Goal: Task Accomplishment & Management: Manage account settings

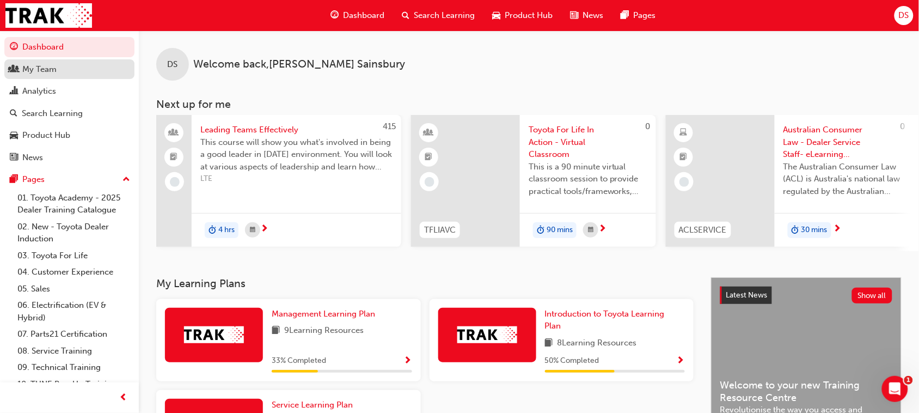
drag, startPoint x: 33, startPoint y: 72, endPoint x: 112, endPoint y: 79, distance: 79.3
click at [33, 72] on div "My Team" at bounding box center [39, 69] width 34 height 13
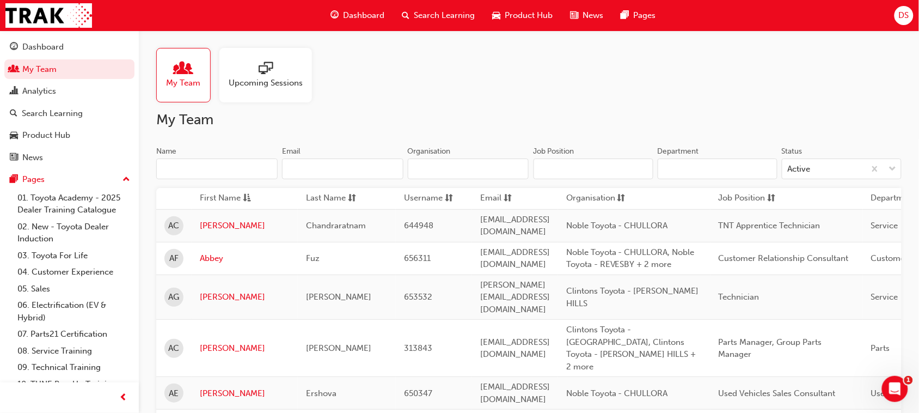
click at [200, 166] on input "Name" at bounding box center [216, 168] width 121 height 21
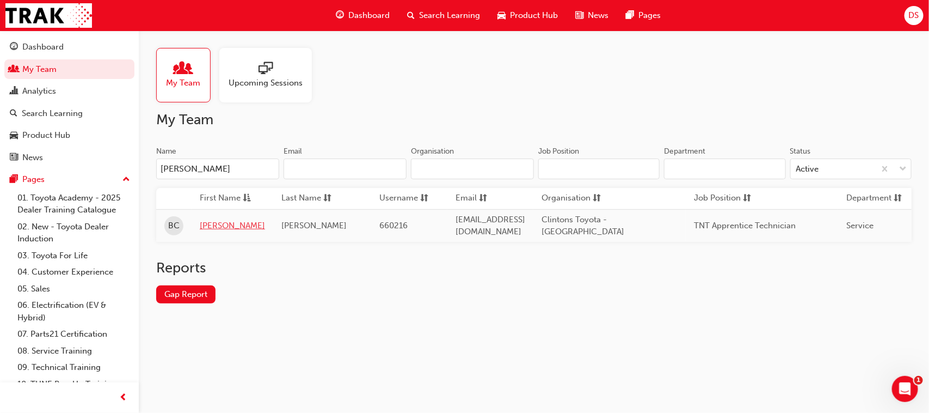
type input "[PERSON_NAME]"
click at [210, 224] on link "[PERSON_NAME]" at bounding box center [232, 225] width 65 height 13
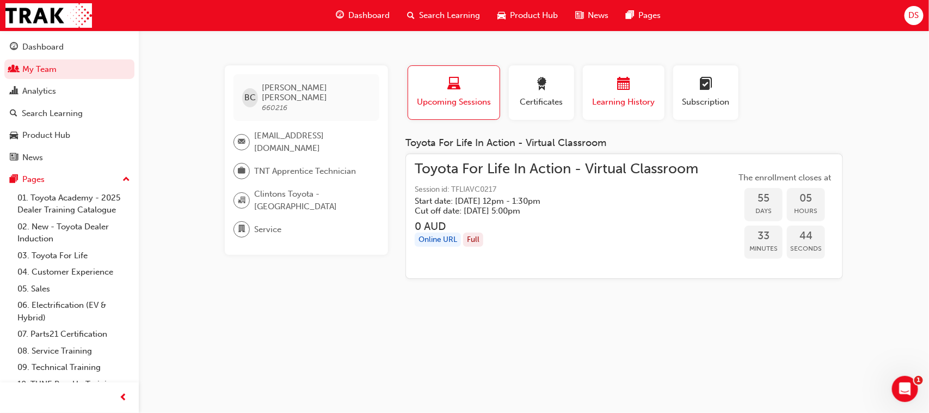
click at [628, 88] on span "calendar-icon" at bounding box center [623, 84] width 13 height 15
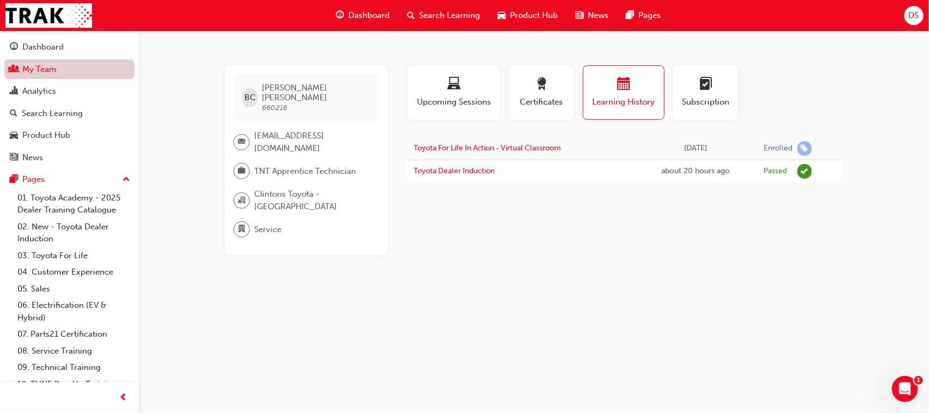
click at [52, 69] on link "My Team" at bounding box center [69, 69] width 130 height 20
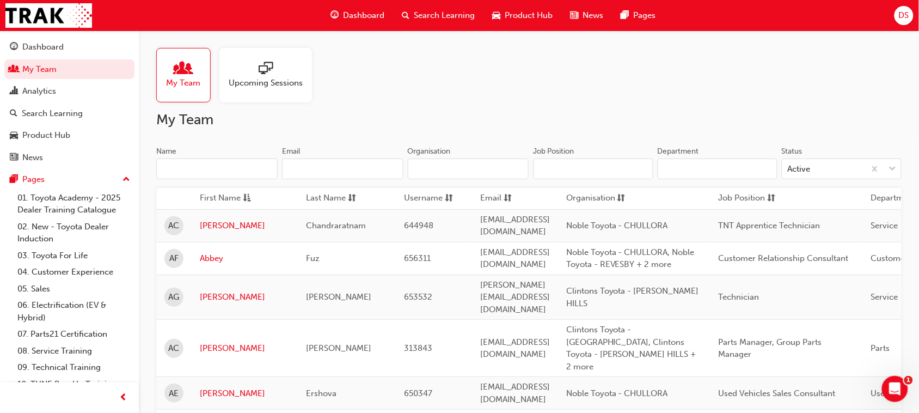
click at [210, 169] on input "Name" at bounding box center [216, 168] width 121 height 21
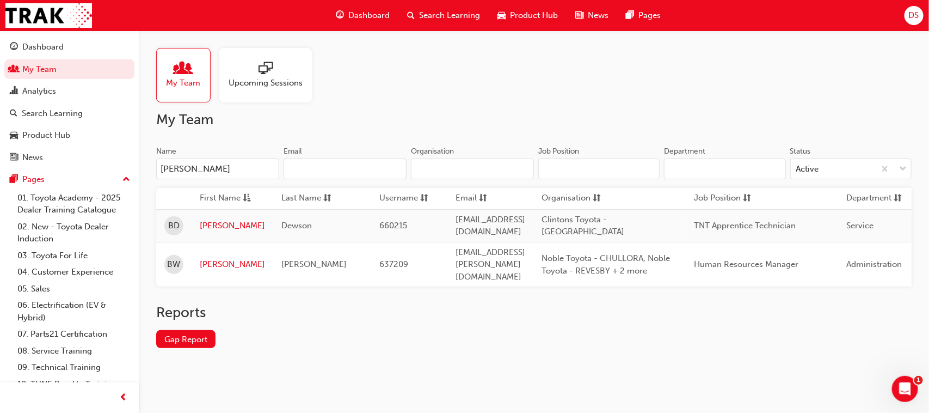
type input "[PERSON_NAME]"
click at [213, 224] on link "[PERSON_NAME]" at bounding box center [232, 225] width 65 height 13
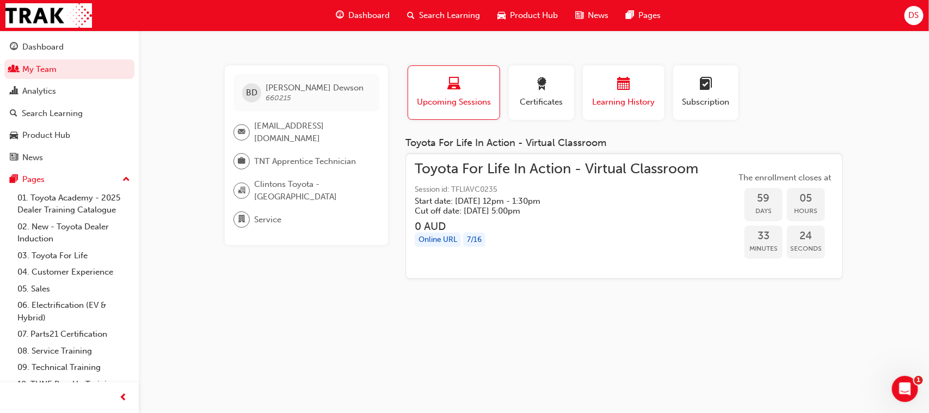
click at [634, 88] on div "button" at bounding box center [623, 85] width 65 height 17
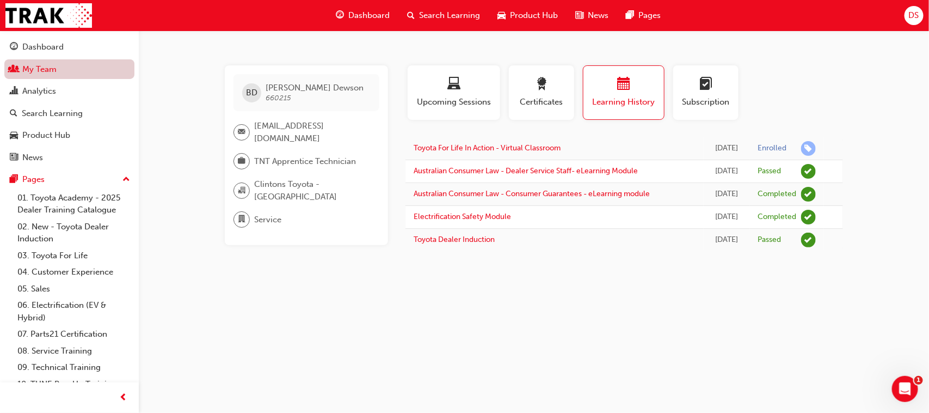
click at [40, 71] on link "My Team" at bounding box center [69, 69] width 130 height 20
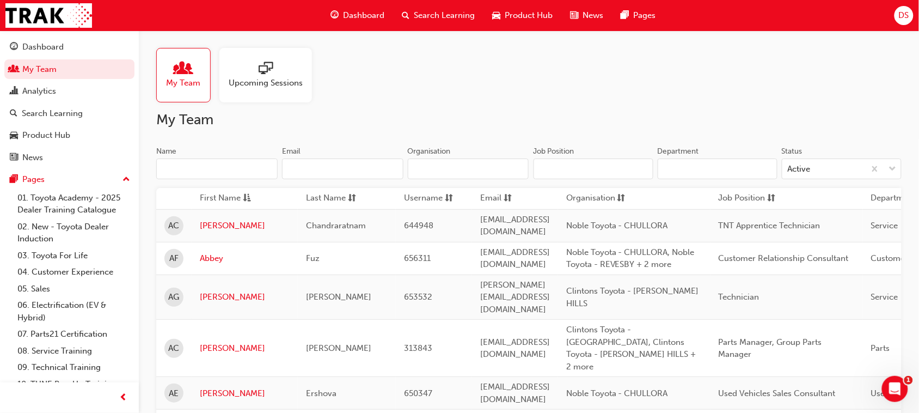
click at [224, 168] on input "Name" at bounding box center [216, 168] width 121 height 21
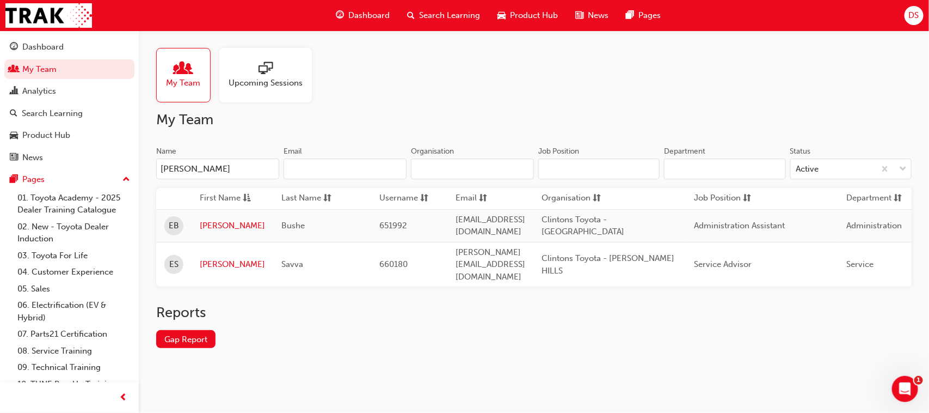
type input "[PERSON_NAME]"
click at [210, 258] on link "[PERSON_NAME]" at bounding box center [232, 264] width 65 height 13
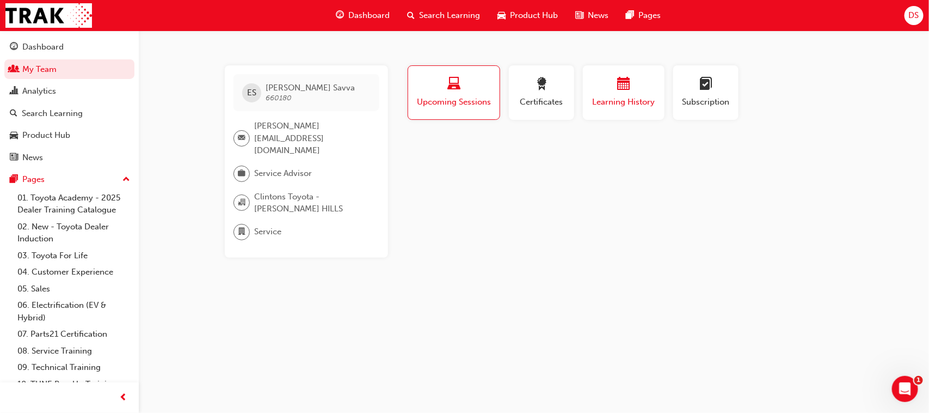
click at [602, 91] on div "button" at bounding box center [623, 85] width 65 height 17
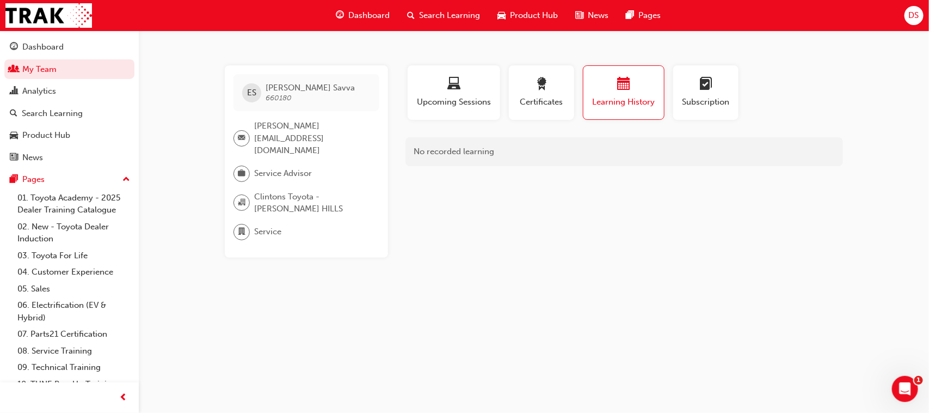
click at [439, 14] on span "Search Learning" at bounding box center [449, 15] width 61 height 13
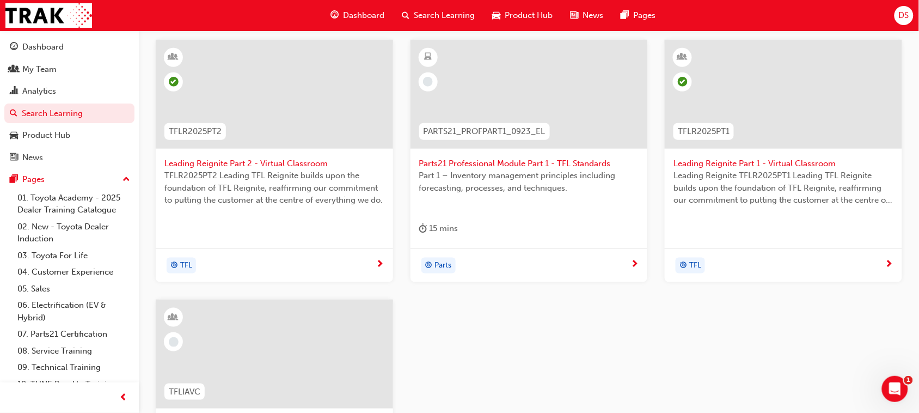
scroll to position [445, 0]
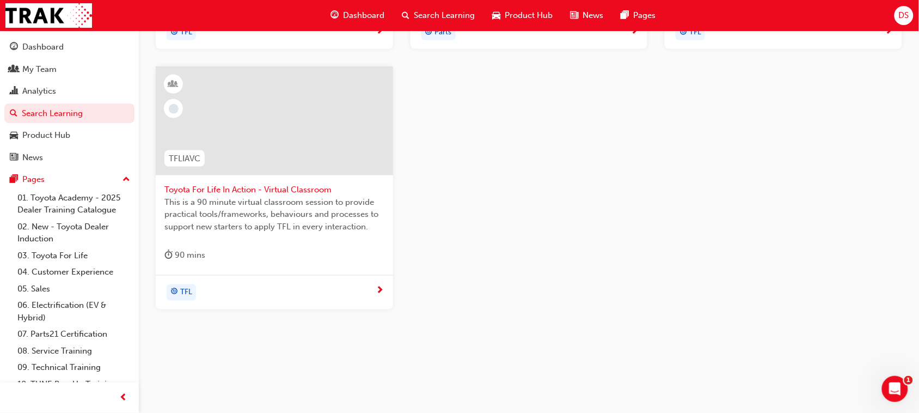
click at [254, 123] on div at bounding box center [274, 120] width 237 height 109
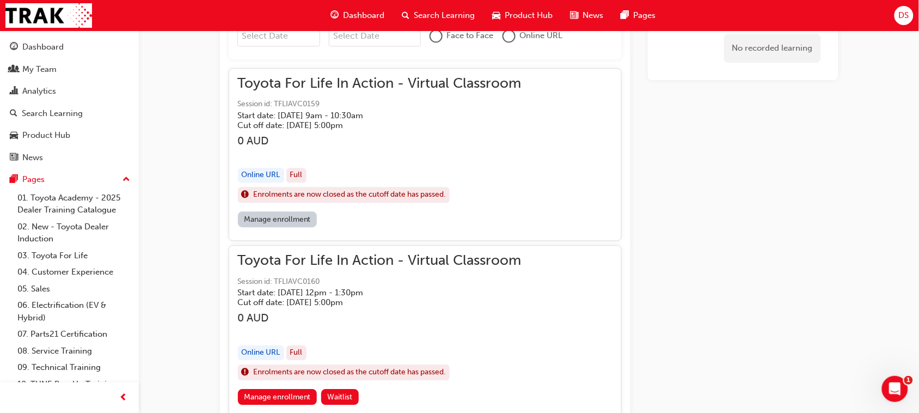
scroll to position [863, 0]
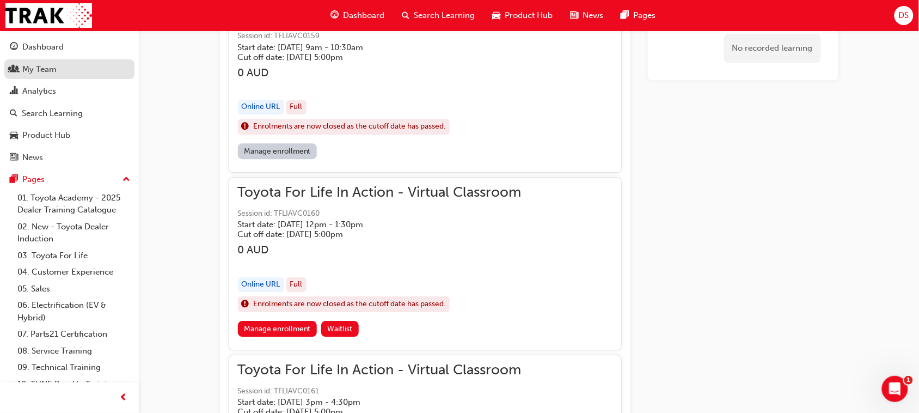
click at [45, 72] on div "My Team" at bounding box center [39, 69] width 34 height 13
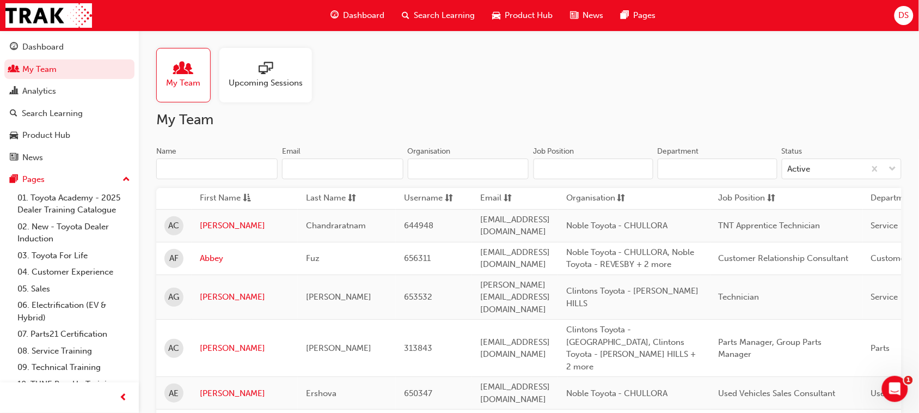
click at [203, 169] on input "Name" at bounding box center [216, 168] width 121 height 21
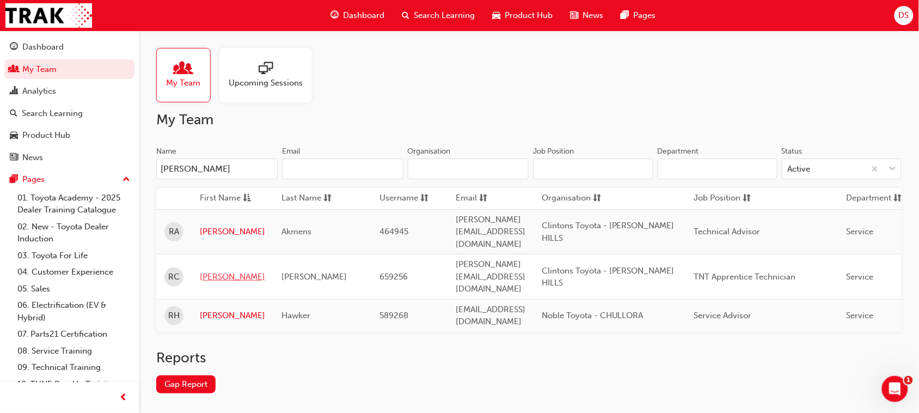
type input "[PERSON_NAME]"
click at [211, 271] on link "[PERSON_NAME]" at bounding box center [232, 277] width 65 height 13
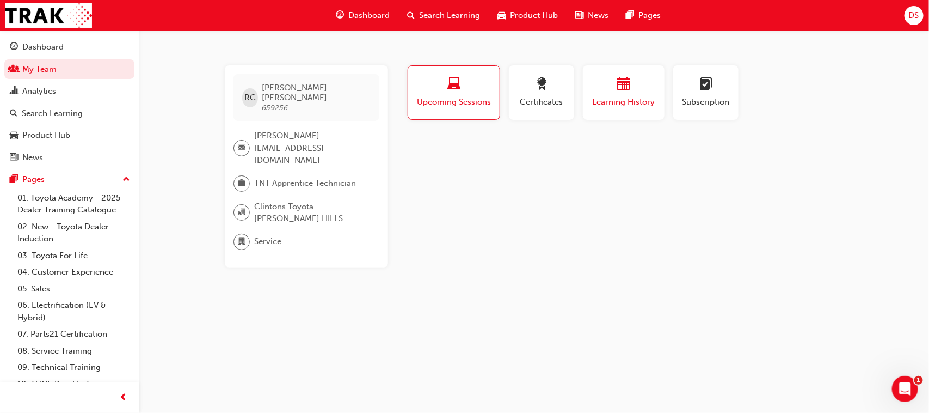
click at [621, 94] on div "Learning History" at bounding box center [623, 92] width 65 height 31
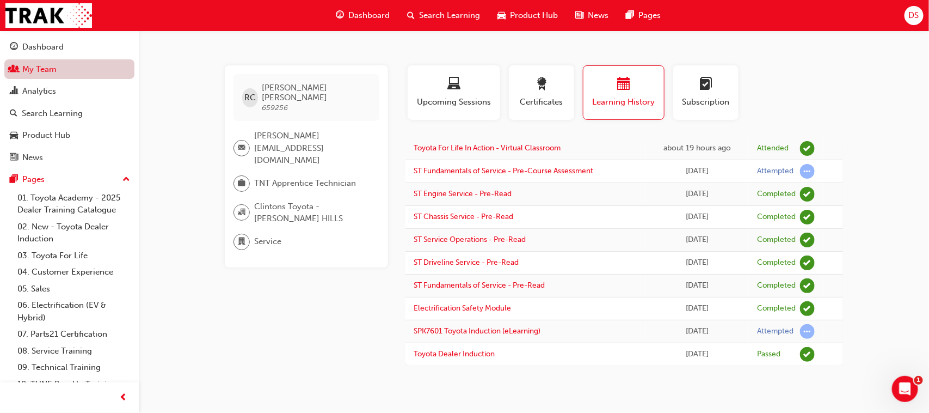
click at [42, 69] on link "My Team" at bounding box center [69, 69] width 130 height 20
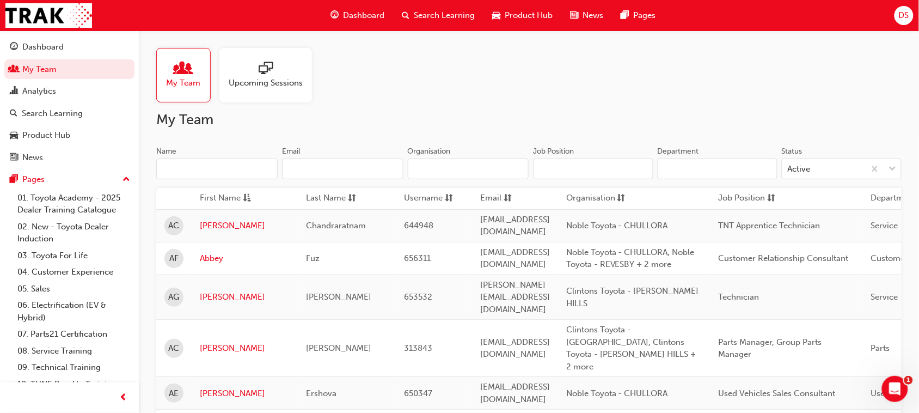
click at [219, 167] on input "Name" at bounding box center [216, 168] width 121 height 21
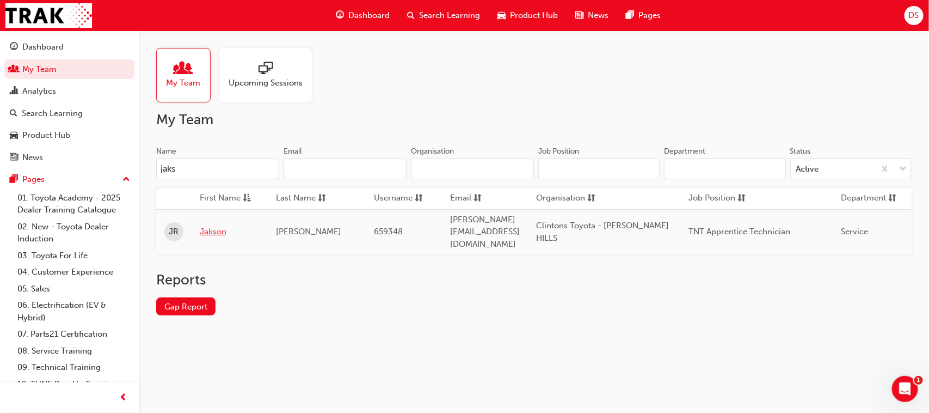
type input "jaks"
click at [210, 225] on link "Jakson" at bounding box center [230, 231] width 60 height 13
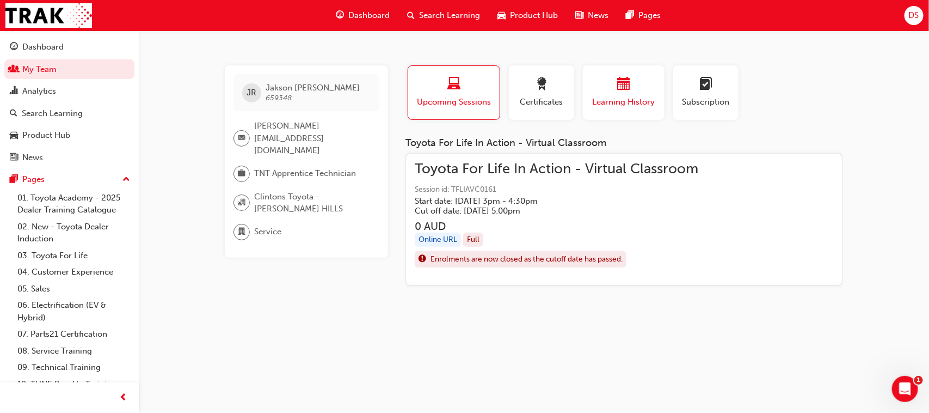
click at [624, 91] on span "calendar-icon" at bounding box center [623, 84] width 13 height 15
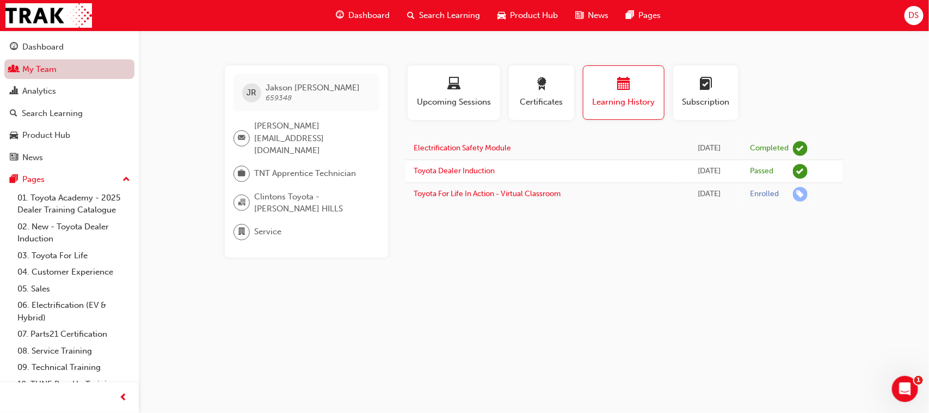
click at [46, 67] on link "My Team" at bounding box center [69, 69] width 130 height 20
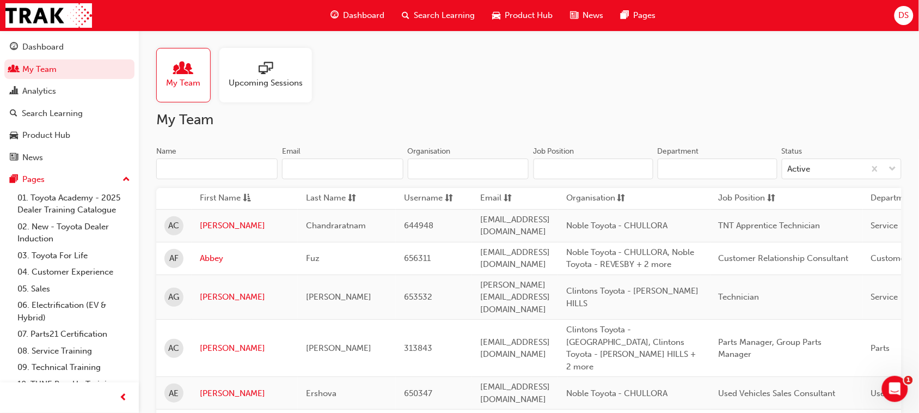
click at [437, 14] on span "Search Learning" at bounding box center [444, 15] width 61 height 13
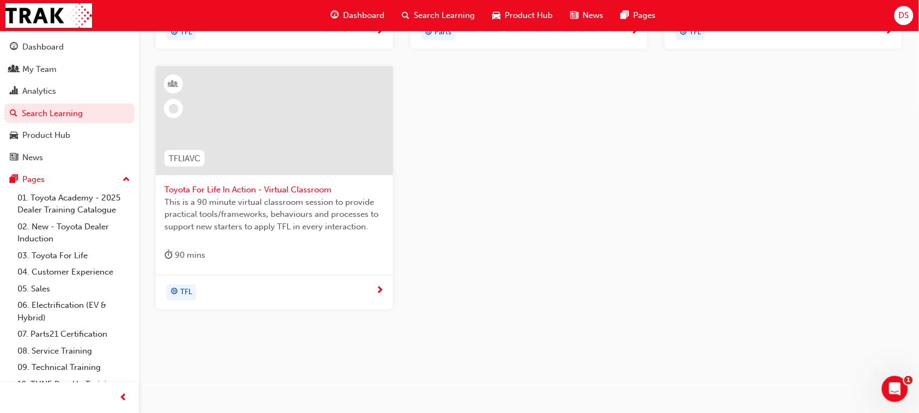
click at [291, 143] on div at bounding box center [274, 120] width 237 height 109
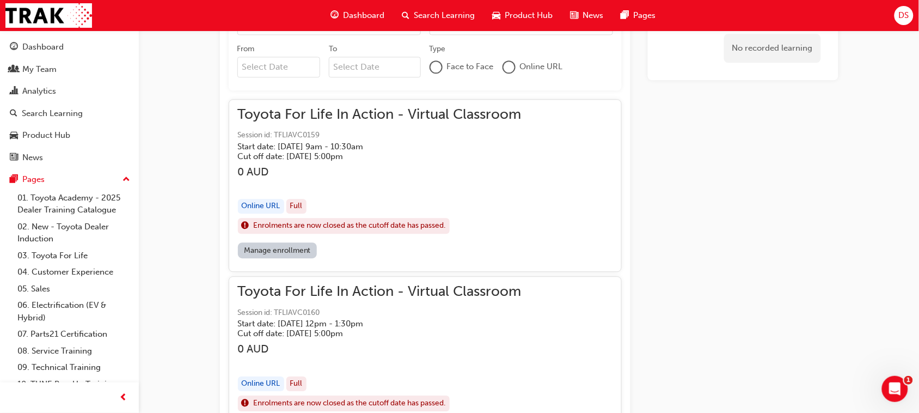
scroll to position [795, 0]
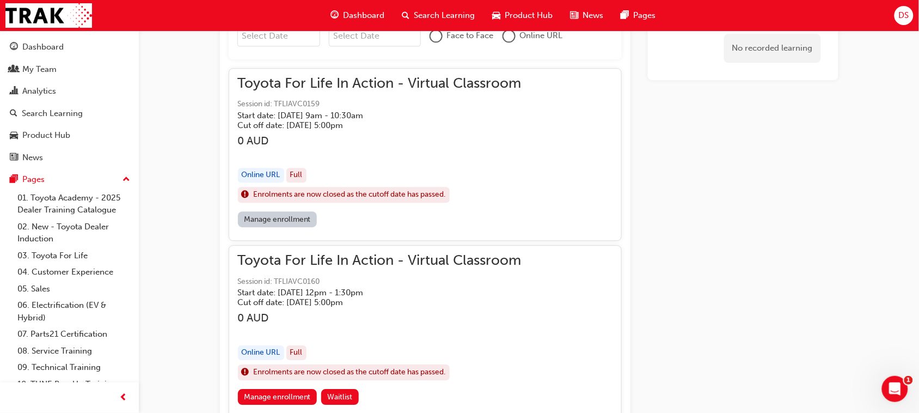
click at [287, 216] on link "Manage enrollment" at bounding box center [277, 219] width 79 height 16
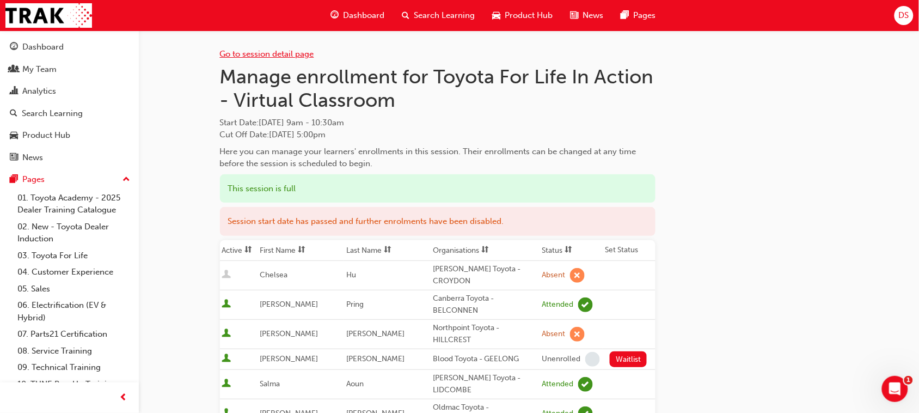
click at [252, 54] on link "Go to session detail page" at bounding box center [267, 54] width 94 height 10
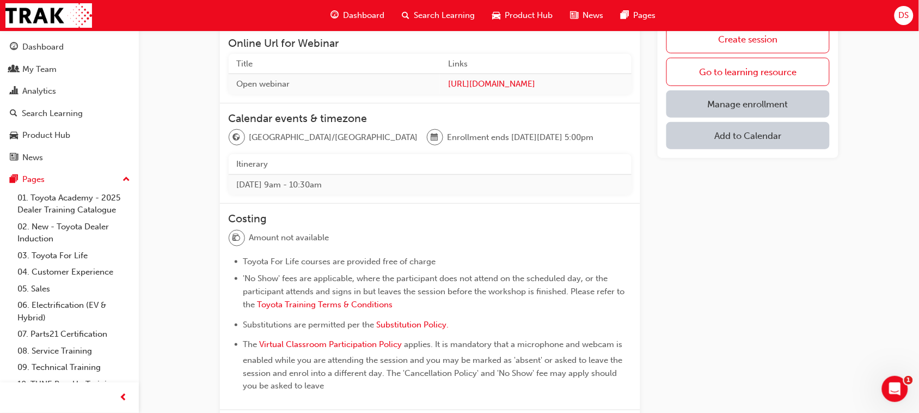
scroll to position [340, 0]
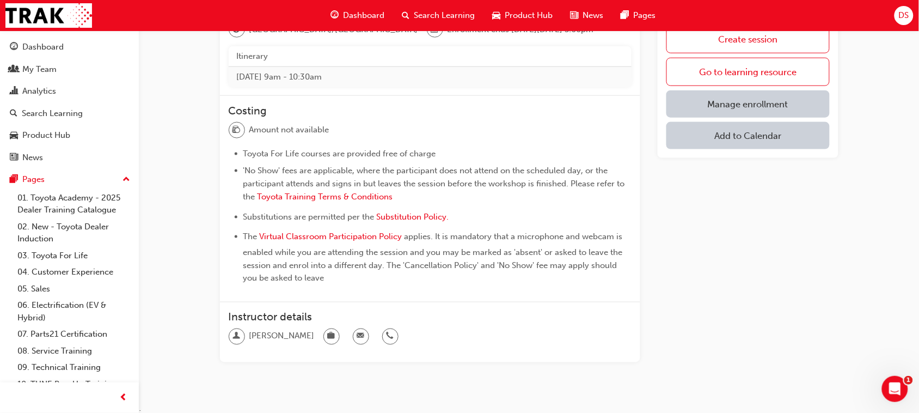
click at [437, 16] on span "Search Learning" at bounding box center [444, 15] width 61 height 13
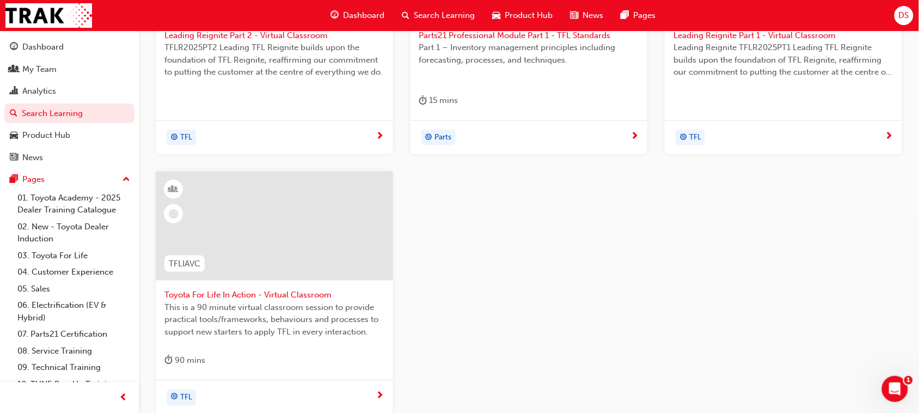
click at [273, 201] on div at bounding box center [274, 226] width 237 height 109
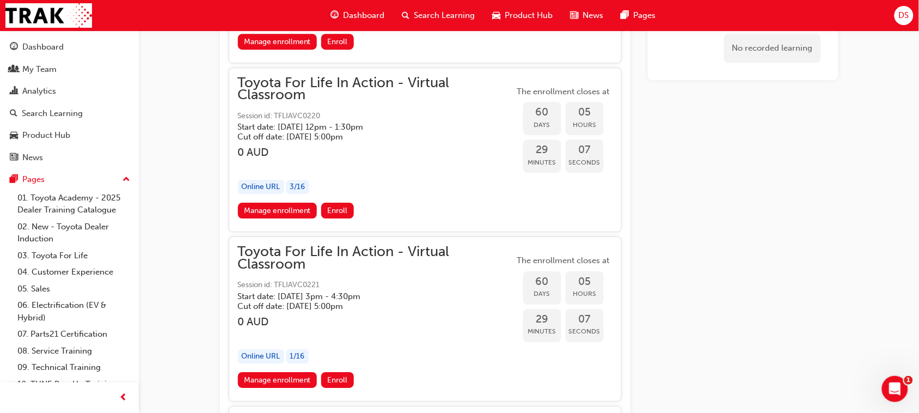
scroll to position [13181, 0]
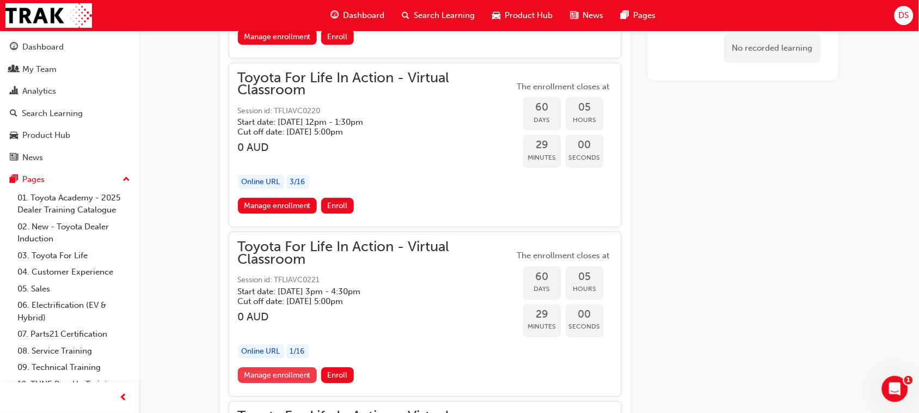
click at [286, 367] on link "Manage enrollment" at bounding box center [277, 375] width 79 height 16
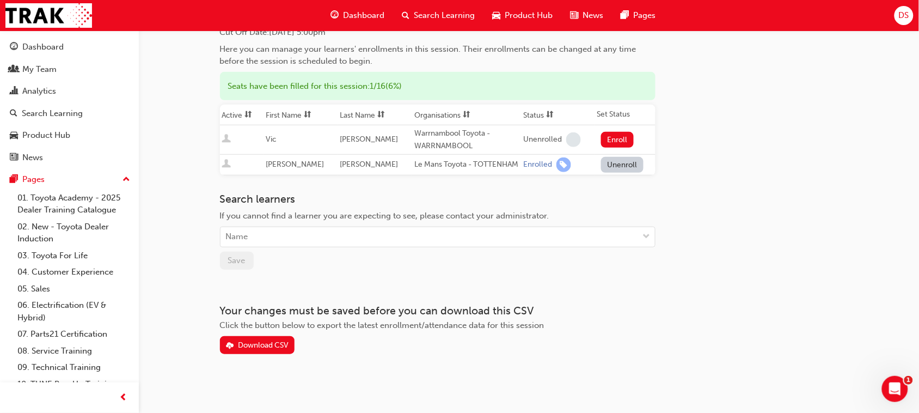
scroll to position [113, 0]
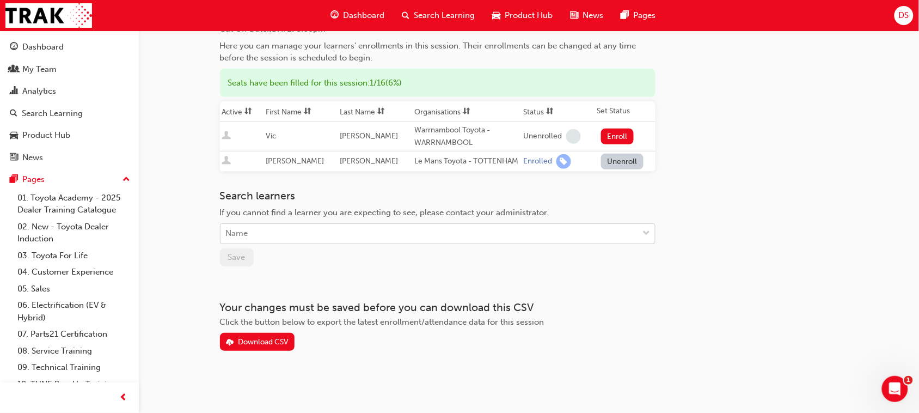
click at [241, 231] on div "Name" at bounding box center [237, 234] width 22 height 13
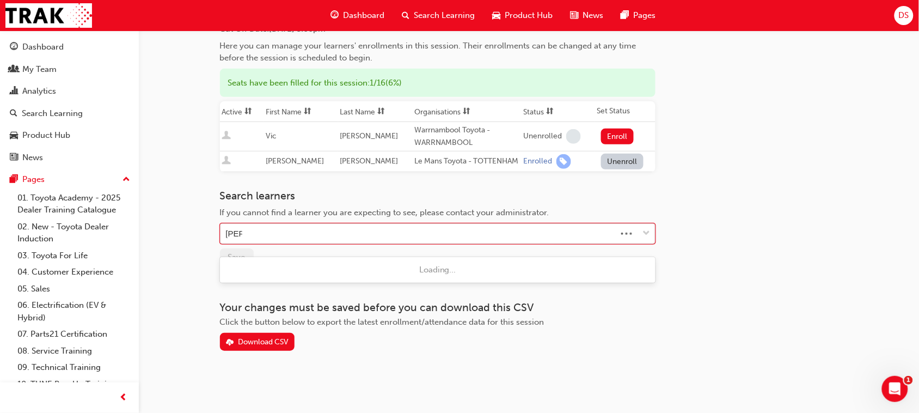
type input "[PERSON_NAME]"
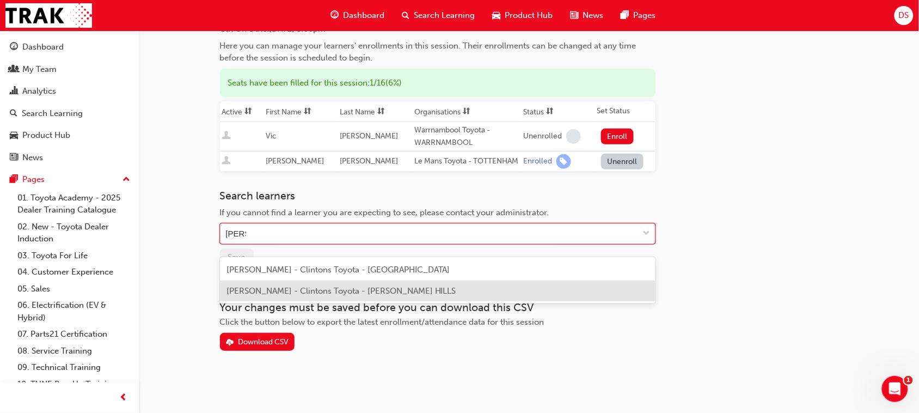
click at [261, 286] on span "[PERSON_NAME] - Clintons Toyota - [PERSON_NAME] HILLS" at bounding box center [341, 291] width 230 height 10
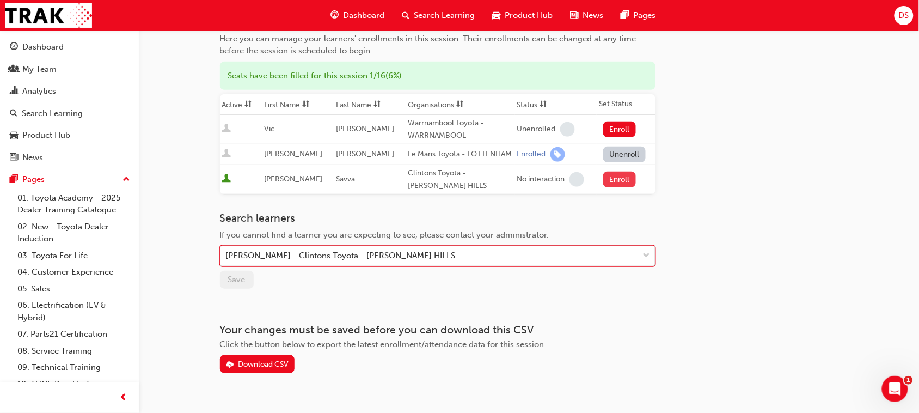
click at [619, 187] on button "Enroll" at bounding box center [619, 180] width 33 height 16
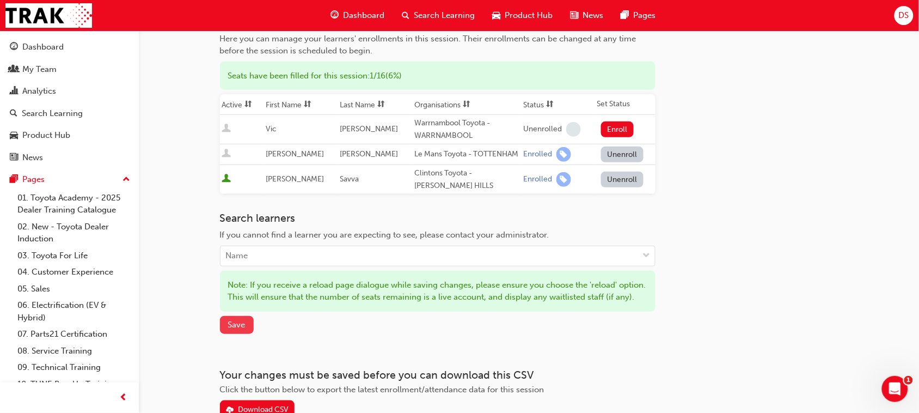
click at [241, 329] on span "Save" at bounding box center [236, 325] width 17 height 10
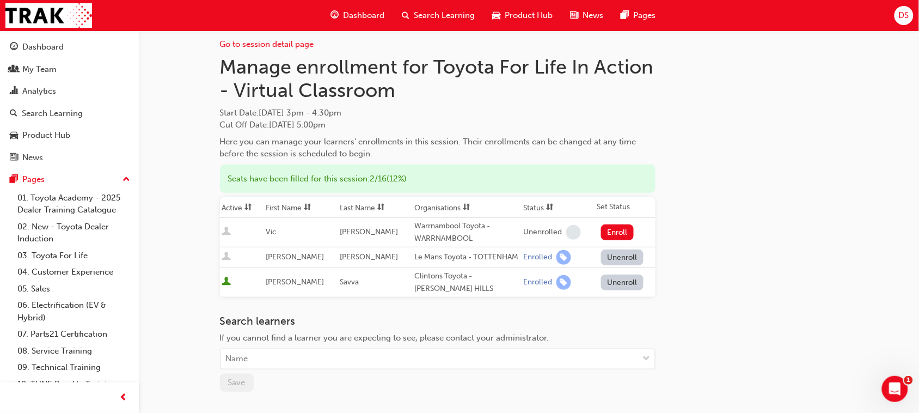
scroll to position [0, 0]
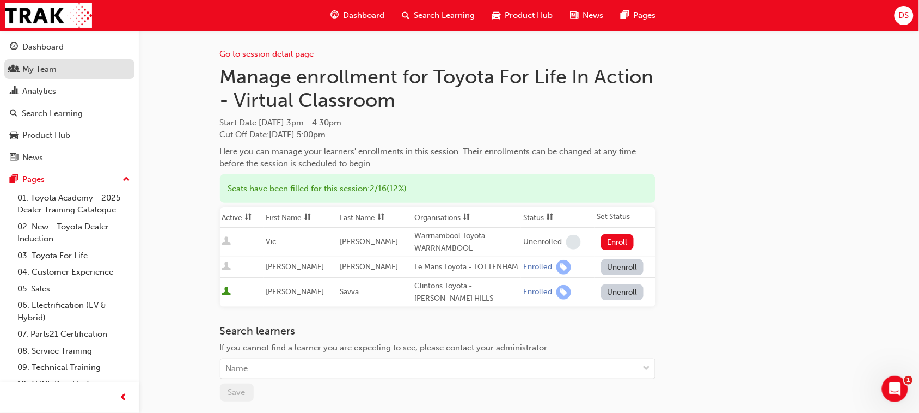
click at [45, 66] on div "My Team" at bounding box center [39, 69] width 34 height 13
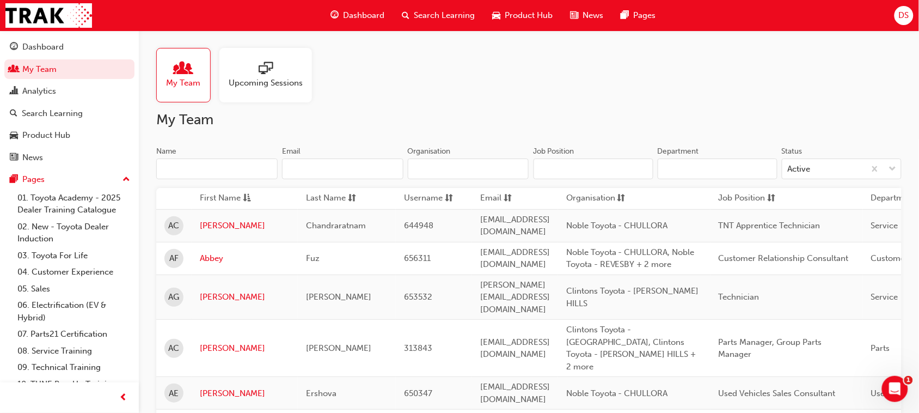
click at [229, 169] on input "Name" at bounding box center [216, 168] width 121 height 21
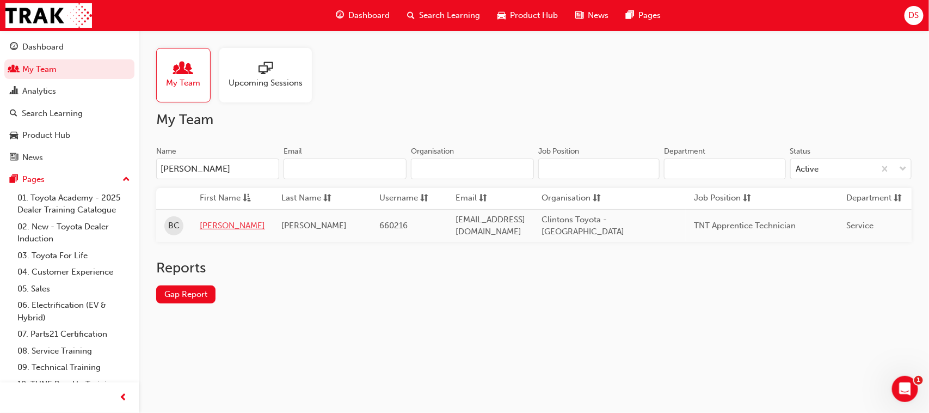
type input "[PERSON_NAME]"
click at [221, 224] on link "[PERSON_NAME]" at bounding box center [232, 225] width 65 height 13
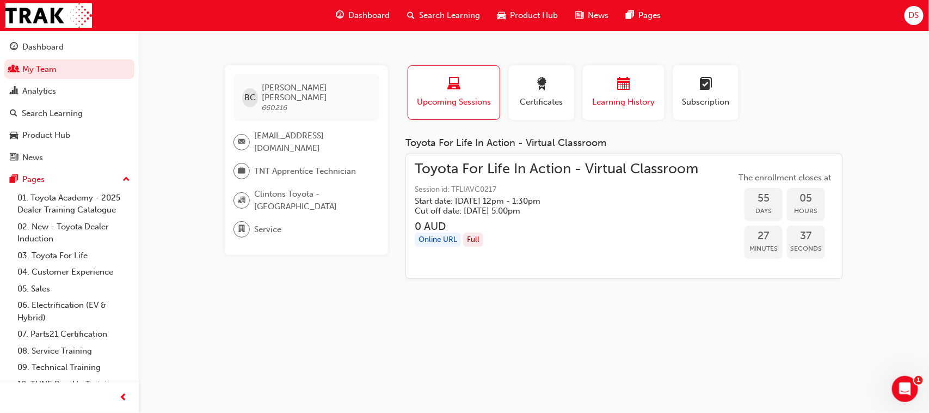
click at [626, 85] on span "calendar-icon" at bounding box center [623, 84] width 13 height 15
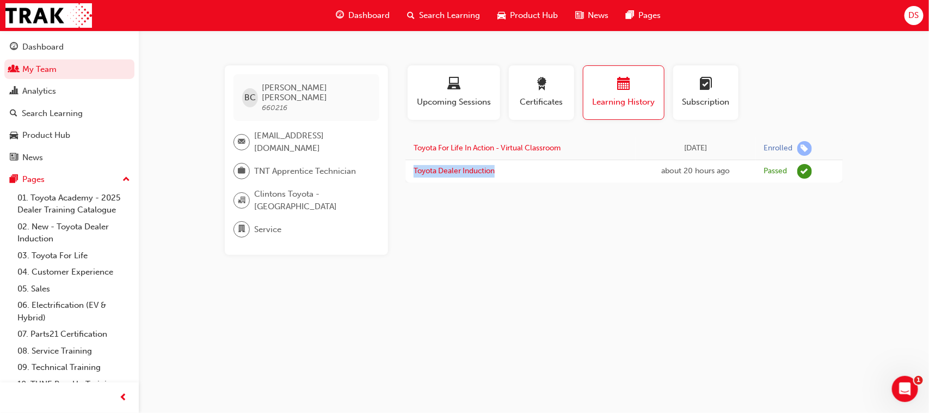
drag, startPoint x: 496, startPoint y: 169, endPoint x: 406, endPoint y: 170, distance: 90.4
click at [406, 170] on td "Toyota Dealer Induction" at bounding box center [521, 171] width 230 height 23
drag, startPoint x: 627, startPoint y: 300, endPoint x: 542, endPoint y: 45, distance: 269.3
click at [625, 295] on div "BC [PERSON_NAME] 660216 [EMAIL_ADDRESS][DOMAIN_NAME] TNT Apprentice Technician …" at bounding box center [464, 206] width 929 height 413
click at [449, 21] on span "Search Learning" at bounding box center [449, 15] width 61 height 13
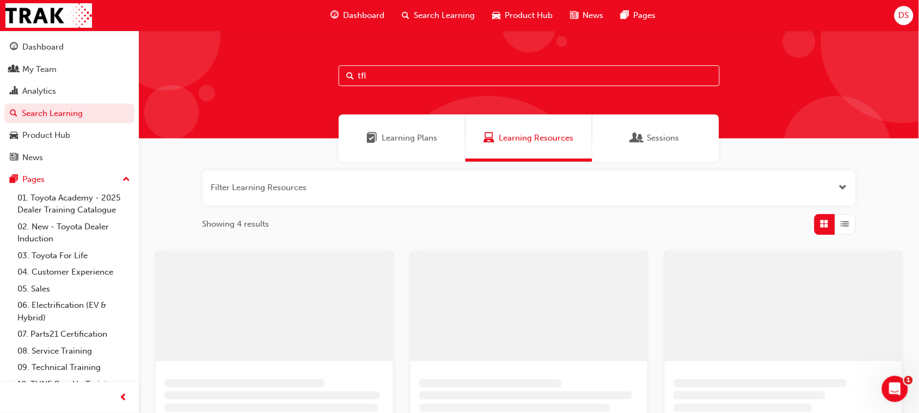
click at [379, 74] on input "tfl" at bounding box center [529, 75] width 381 height 21
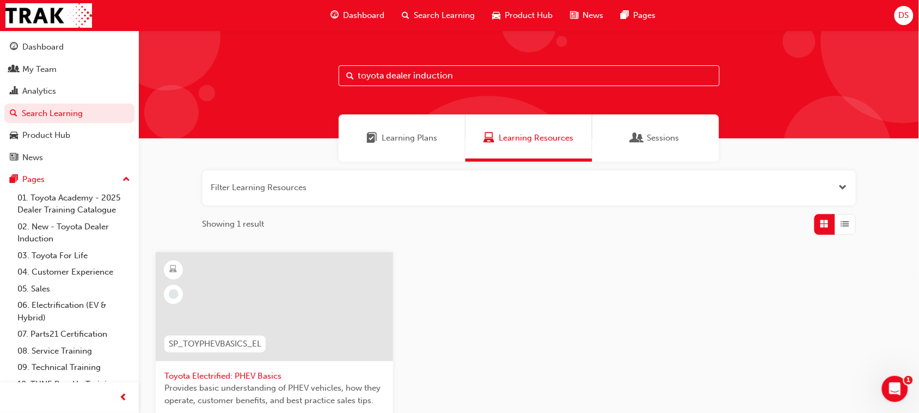
type input "toyota dealer induction"
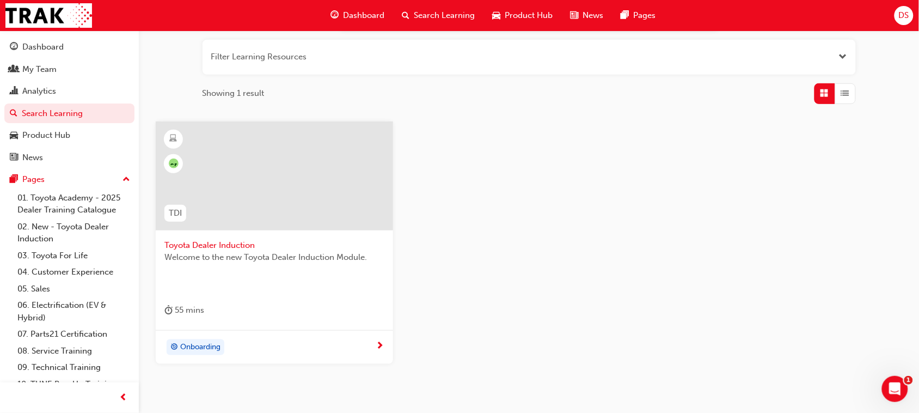
scroll to position [186, 0]
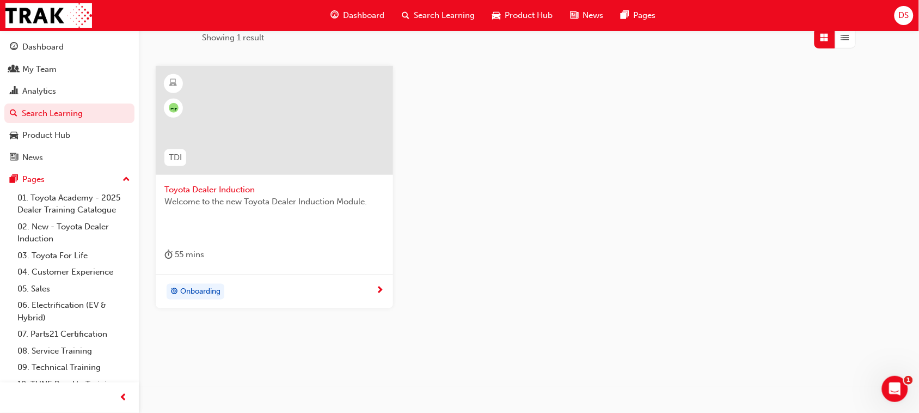
click at [320, 117] on div at bounding box center [274, 120] width 237 height 109
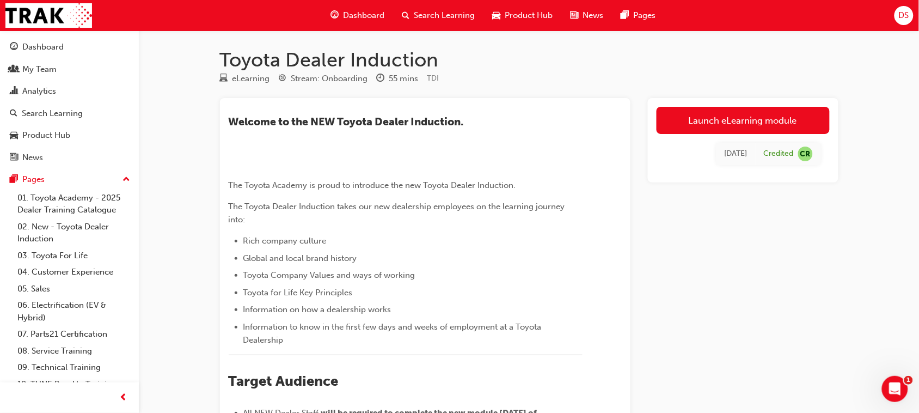
click at [564, 66] on h1 "Toyota Dealer Induction" at bounding box center [529, 60] width 619 height 24
click at [444, 11] on span "Search Learning" at bounding box center [444, 15] width 61 height 13
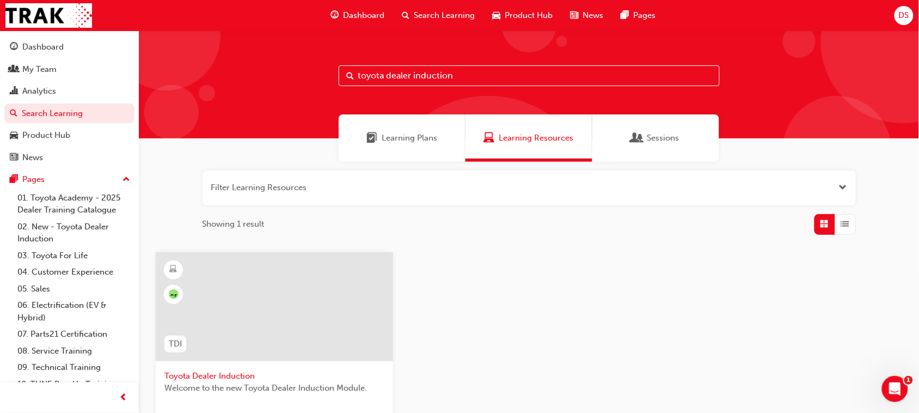
click at [458, 81] on input "toyota dealer induction" at bounding box center [529, 75] width 381 height 21
drag, startPoint x: 358, startPoint y: 71, endPoint x: 279, endPoint y: 69, distance: 79.0
click at [281, 69] on div "toyota dealer induction" at bounding box center [529, 84] width 780 height 108
type input "advisor"
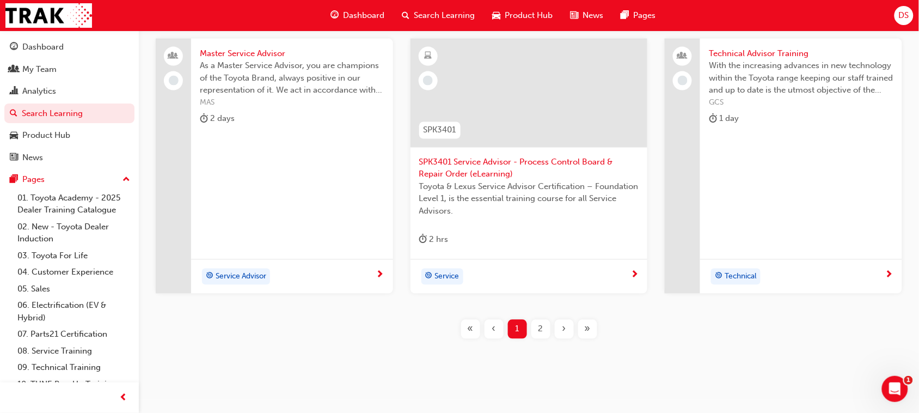
scroll to position [498, 0]
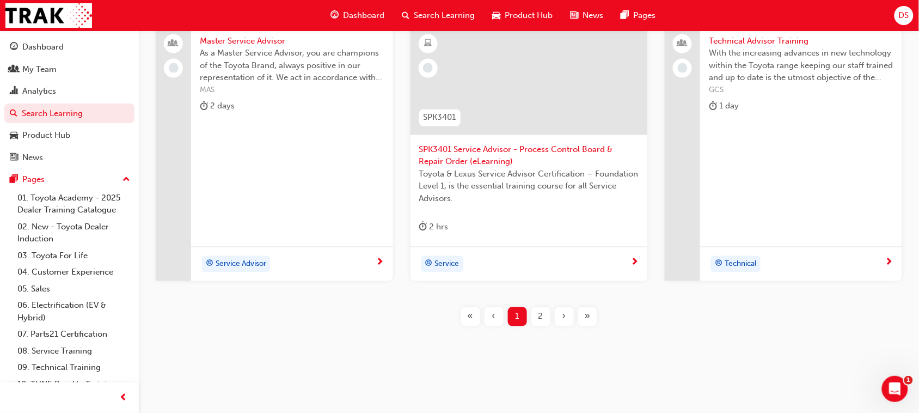
click at [540, 314] on span "2" at bounding box center [540, 316] width 5 height 13
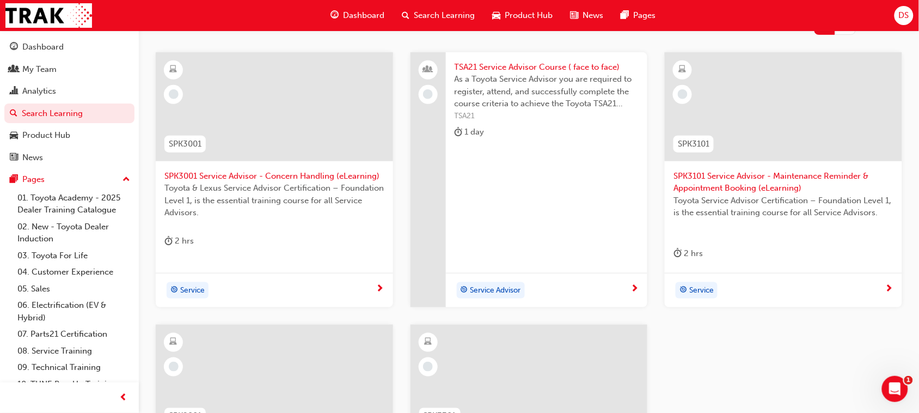
scroll to position [204, 0]
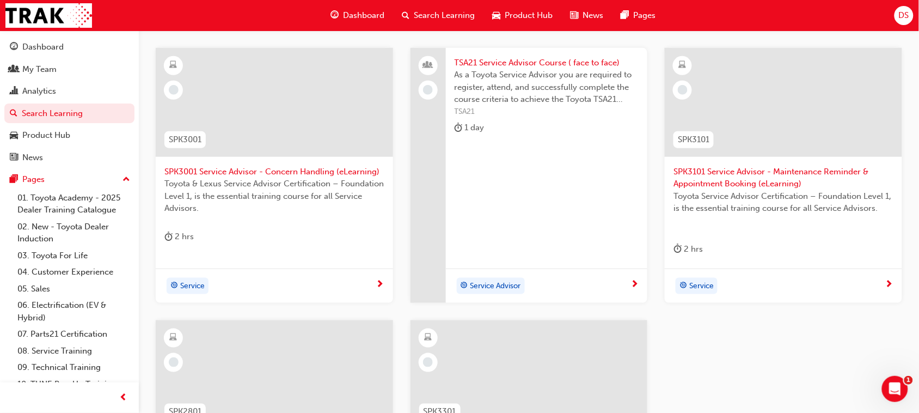
click at [529, 94] on span "As a Toyota Service Advisor you are required to register, attend, and successfu…" at bounding box center [547, 87] width 185 height 37
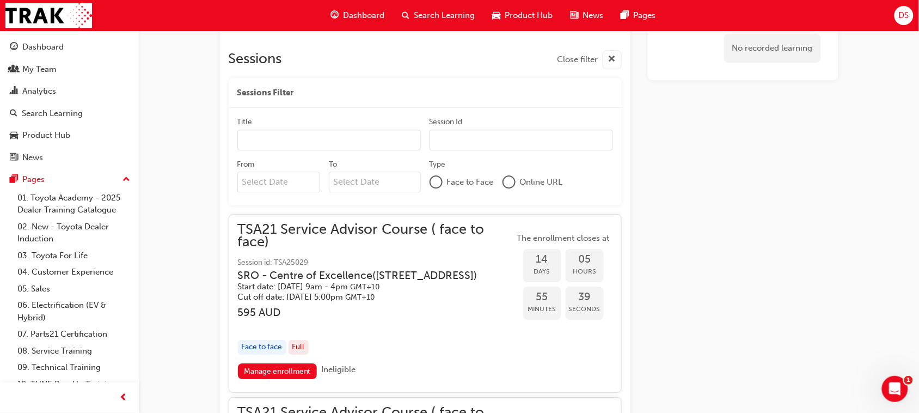
scroll to position [885, 0]
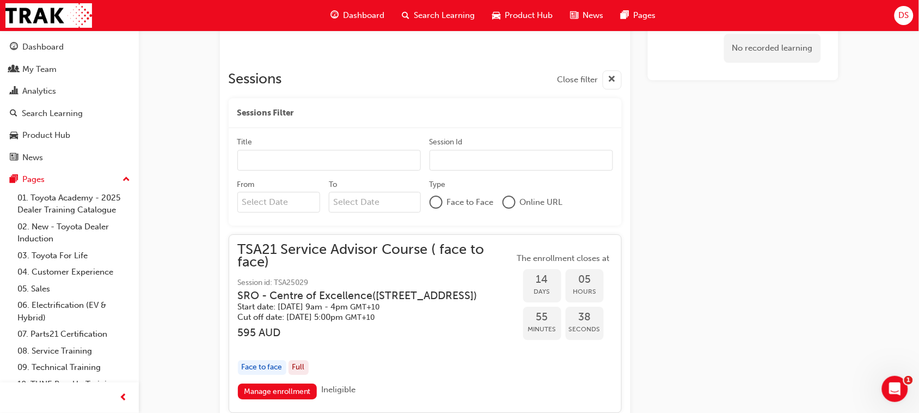
click at [438, 205] on div at bounding box center [436, 202] width 11 height 11
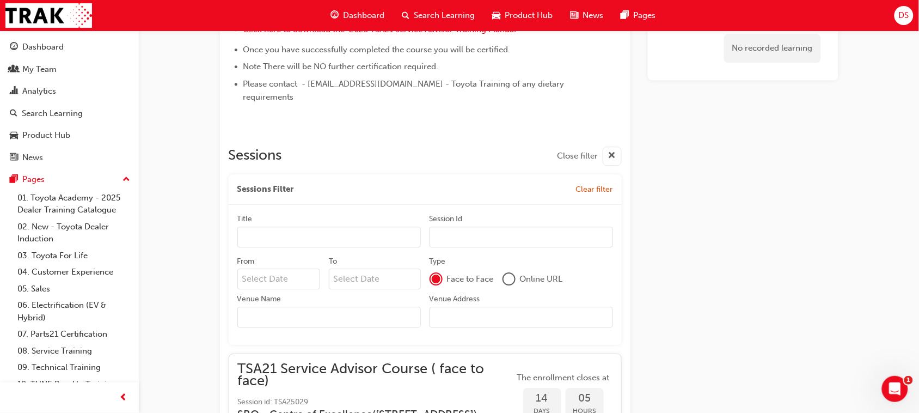
scroll to position [817, 0]
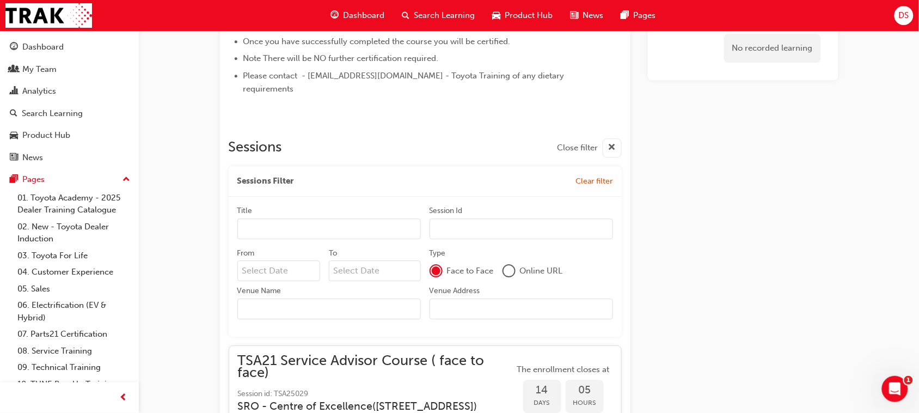
click at [308, 309] on input "Venue Name" at bounding box center [328, 308] width 183 height 21
type input "ERO"
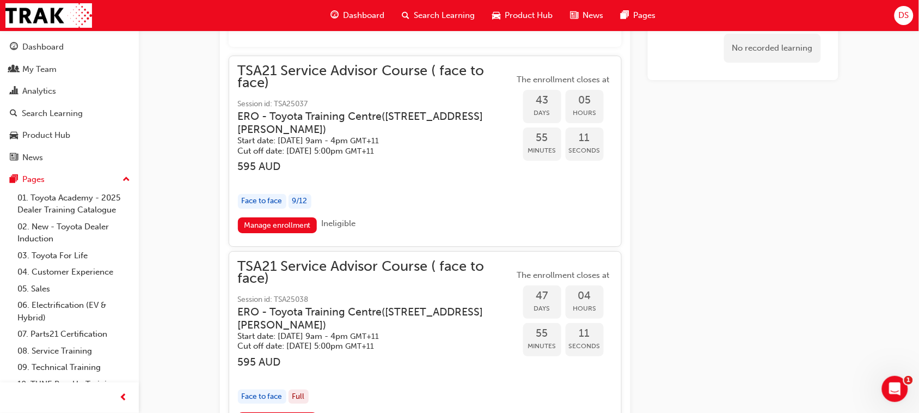
scroll to position [1089, 0]
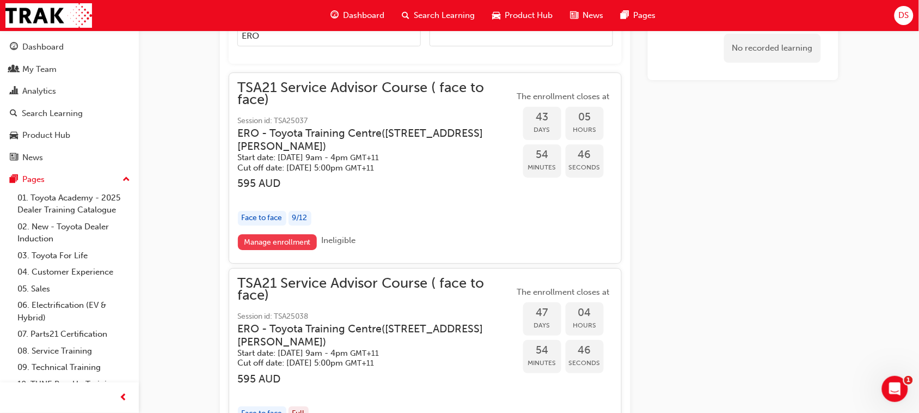
click at [275, 238] on link "Manage enrollment" at bounding box center [277, 242] width 79 height 16
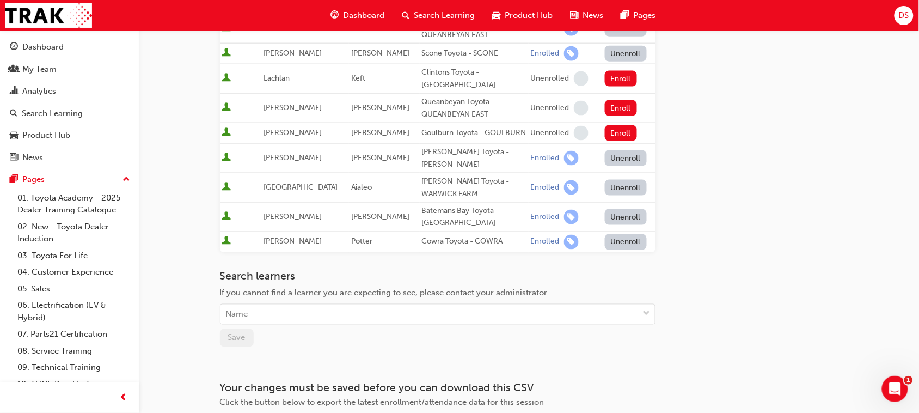
scroll to position [408, 0]
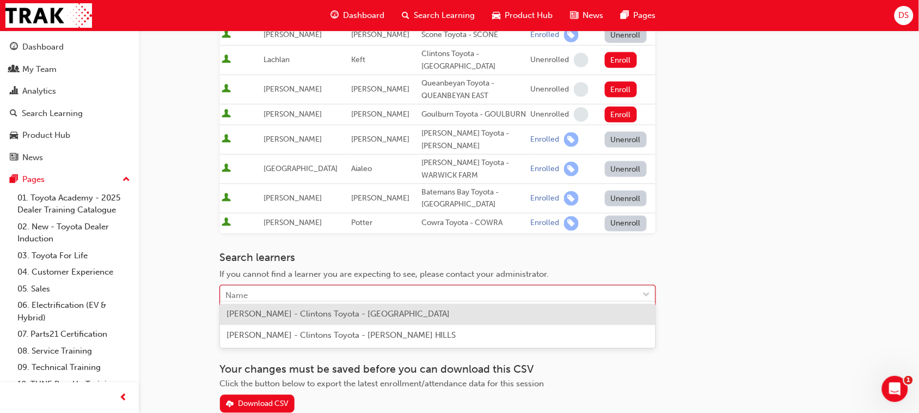
click at [250, 289] on div "Name" at bounding box center [430, 295] width 418 height 19
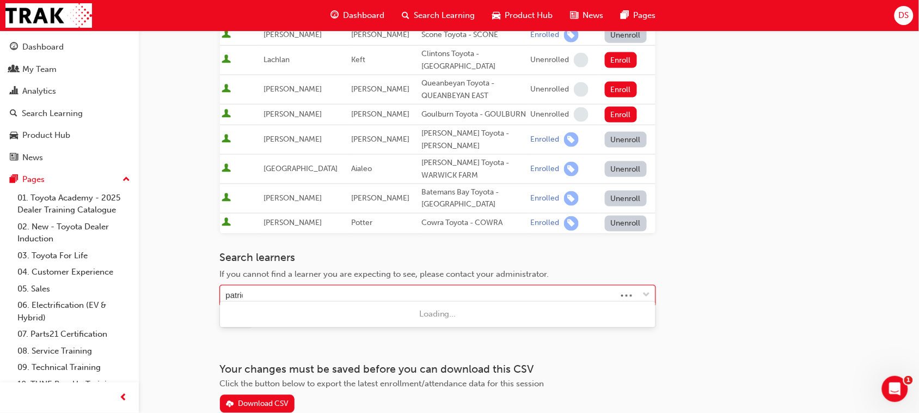
type input "[PERSON_NAME]"
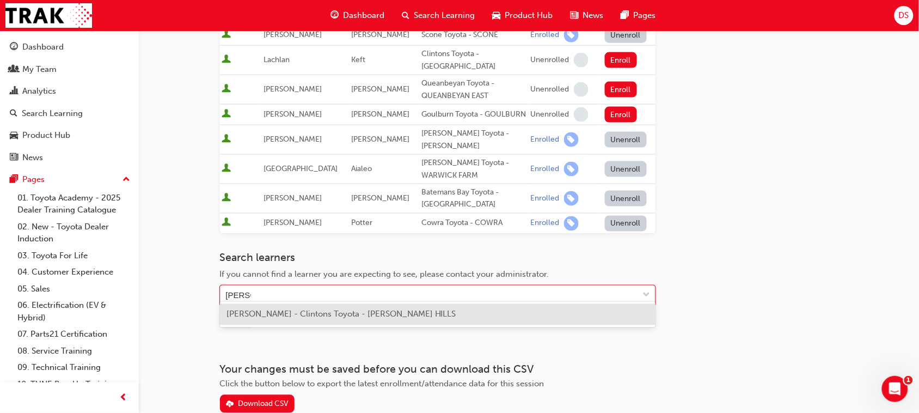
click at [286, 314] on span "[PERSON_NAME] - Clintons Toyota - [PERSON_NAME] HILLS" at bounding box center [341, 314] width 230 height 10
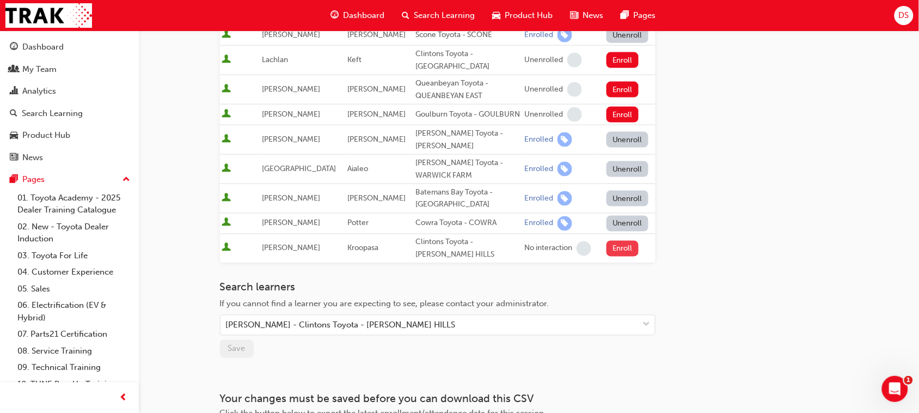
click at [618, 241] on button "Enroll" at bounding box center [623, 249] width 33 height 16
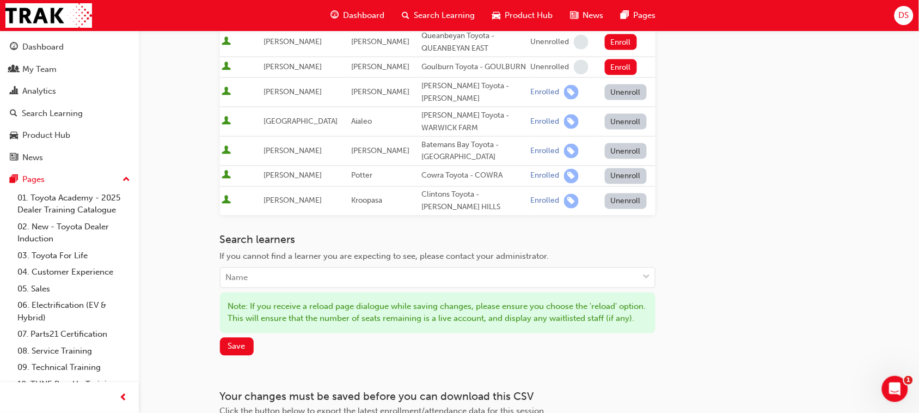
scroll to position [547, 0]
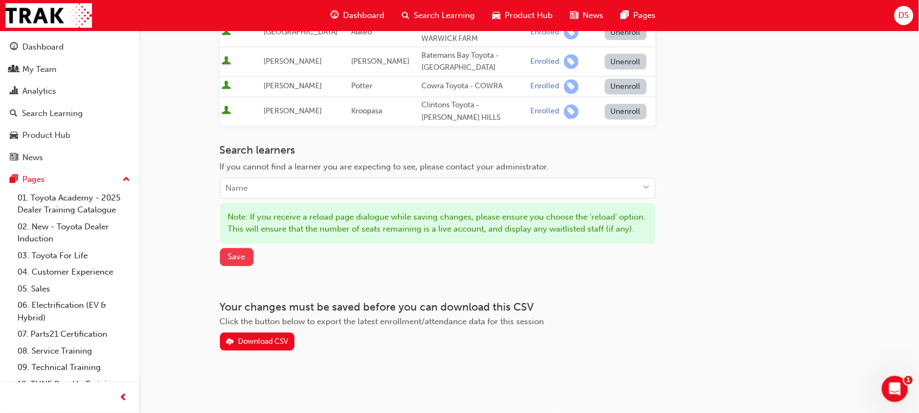
click at [233, 258] on span "Save" at bounding box center [236, 257] width 17 height 10
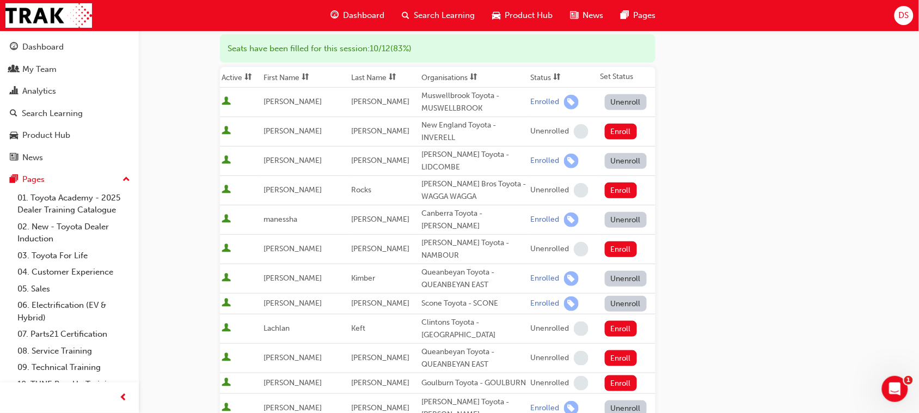
scroll to position [0, 0]
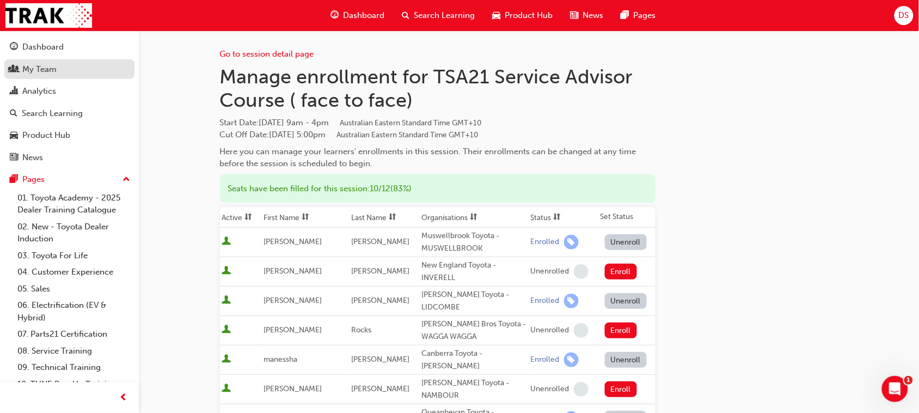
click at [37, 69] on div "My Team" at bounding box center [39, 69] width 34 height 13
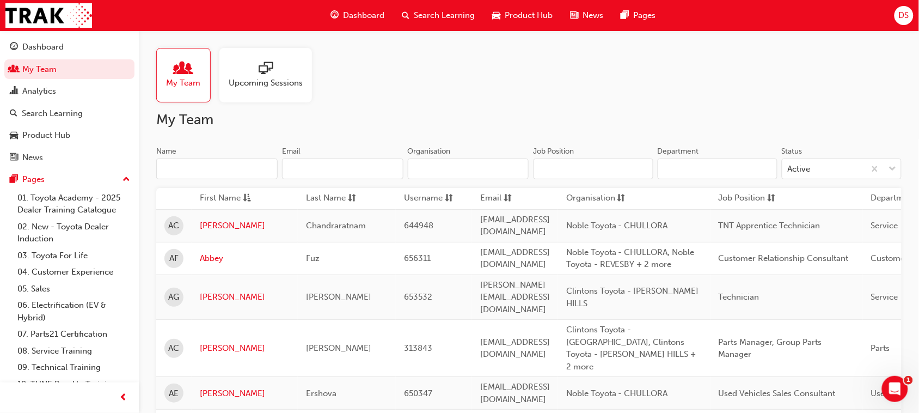
click at [244, 162] on input "Name" at bounding box center [216, 168] width 121 height 21
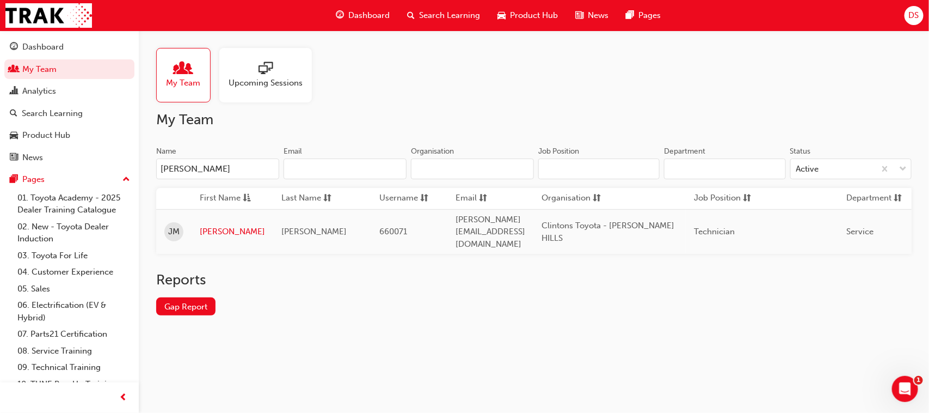
type input "[PERSON_NAME]"
click at [226, 225] on link "[PERSON_NAME]" at bounding box center [232, 231] width 65 height 13
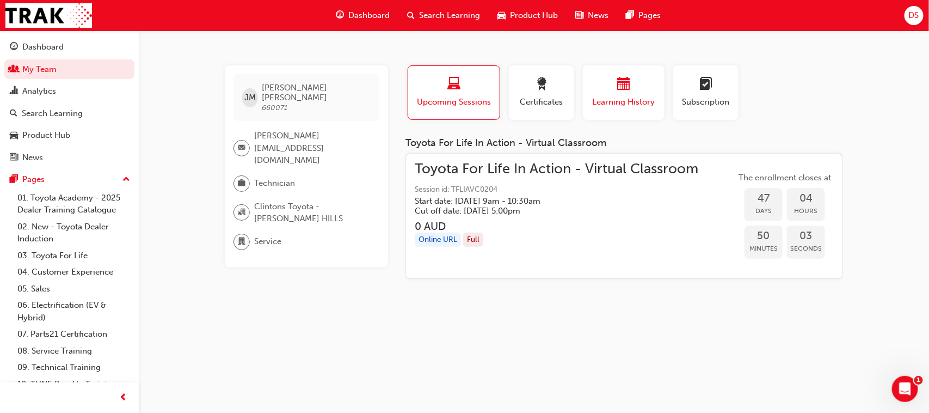
click at [623, 82] on span "calendar-icon" at bounding box center [623, 84] width 13 height 15
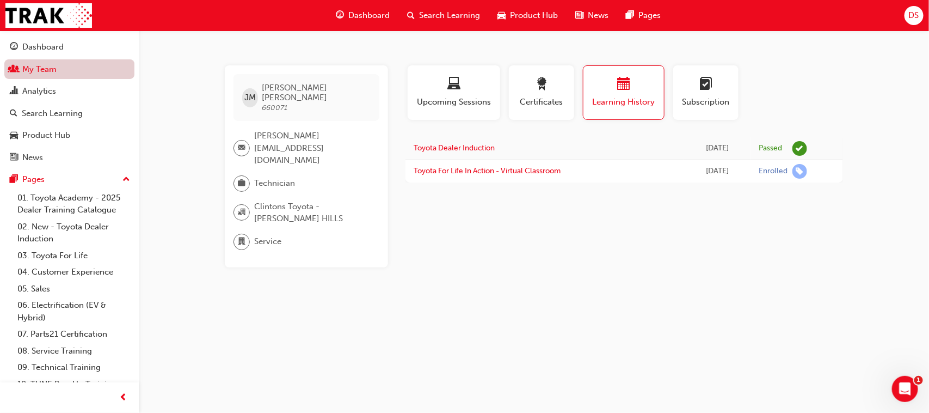
click at [51, 72] on link "My Team" at bounding box center [69, 69] width 130 height 20
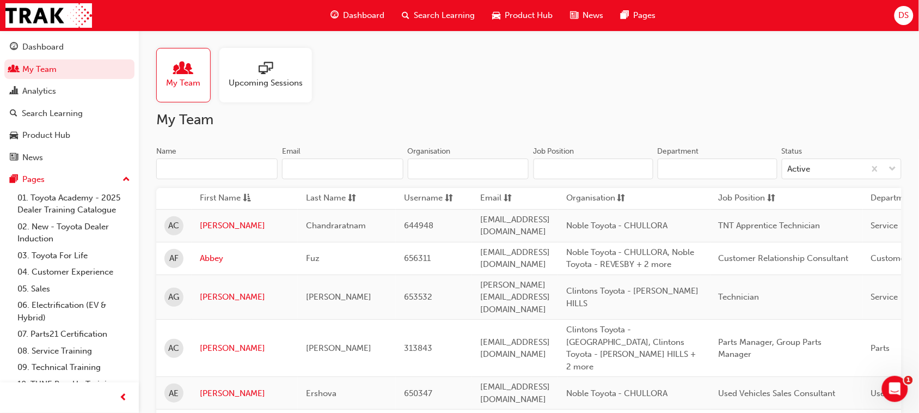
click at [221, 173] on input "Name" at bounding box center [216, 168] width 121 height 21
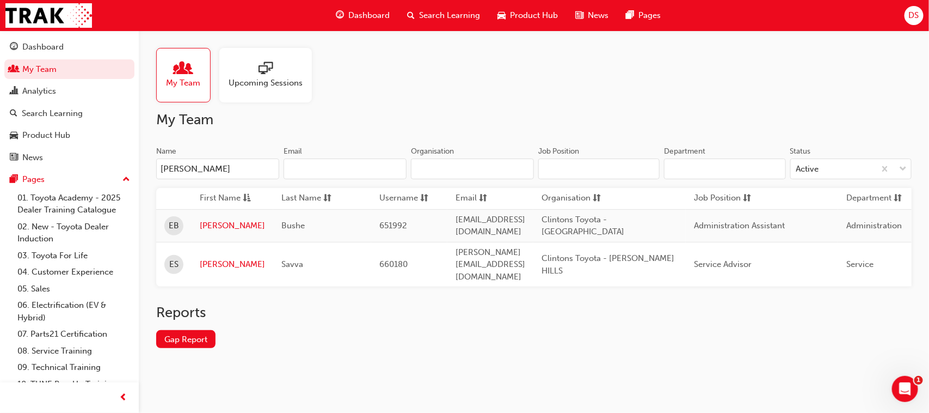
type input "[PERSON_NAME]"
click at [207, 258] on link "[PERSON_NAME]" at bounding box center [232, 264] width 65 height 13
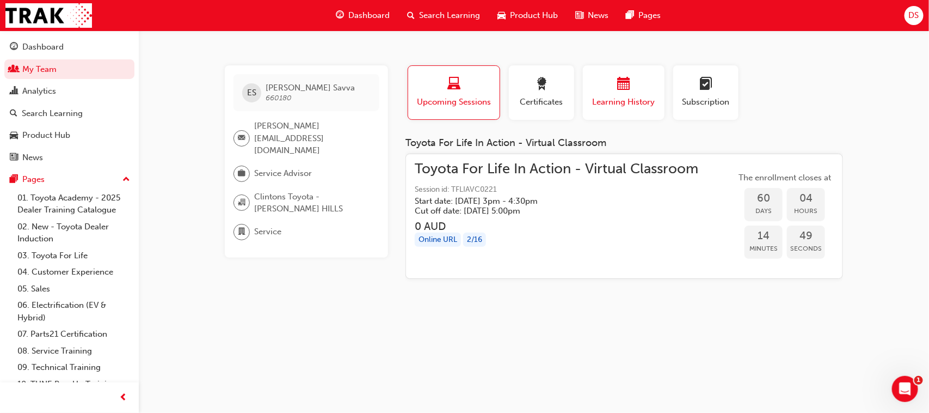
click at [614, 96] on span "Learning History" at bounding box center [623, 102] width 65 height 13
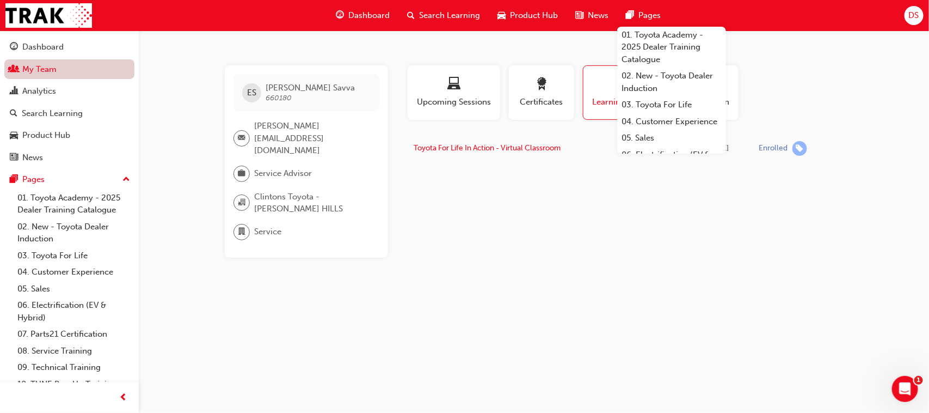
click at [63, 69] on link "My Team" at bounding box center [69, 69] width 130 height 20
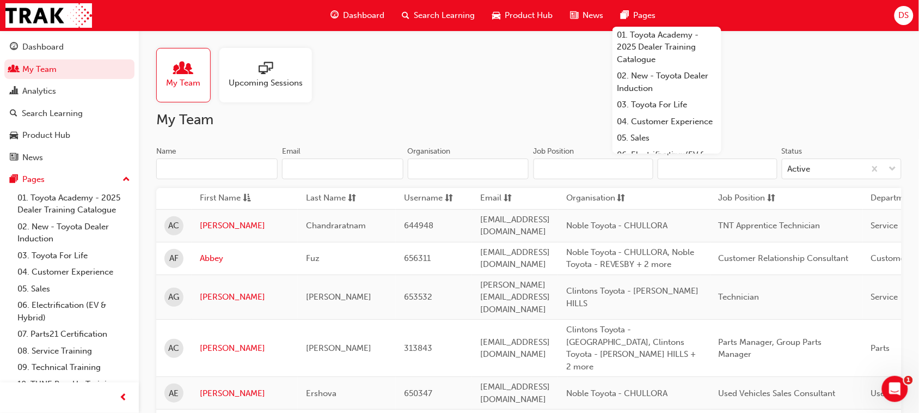
click at [216, 170] on input "Name" at bounding box center [216, 168] width 121 height 21
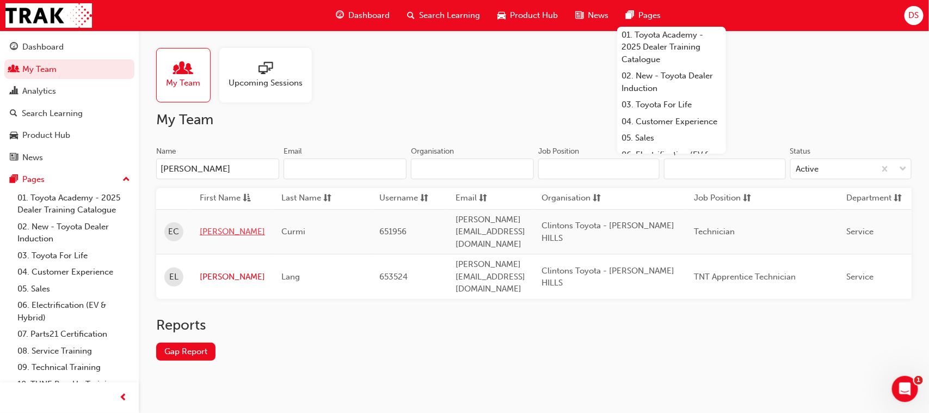
type input "[PERSON_NAME]"
click at [204, 225] on link "[PERSON_NAME]" at bounding box center [232, 231] width 65 height 13
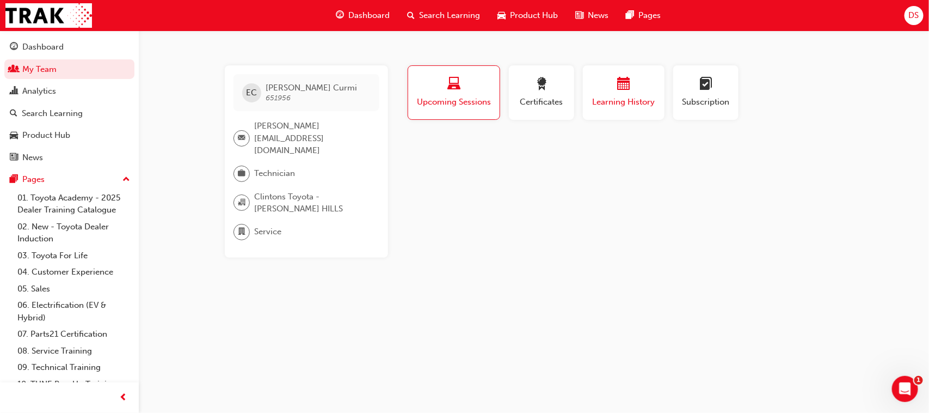
click at [622, 99] on span "Learning History" at bounding box center [623, 102] width 65 height 13
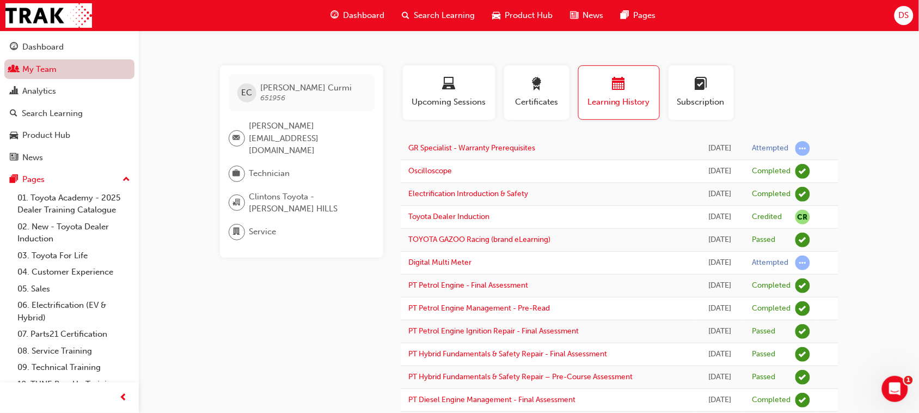
click at [53, 72] on link "My Team" at bounding box center [69, 69] width 130 height 20
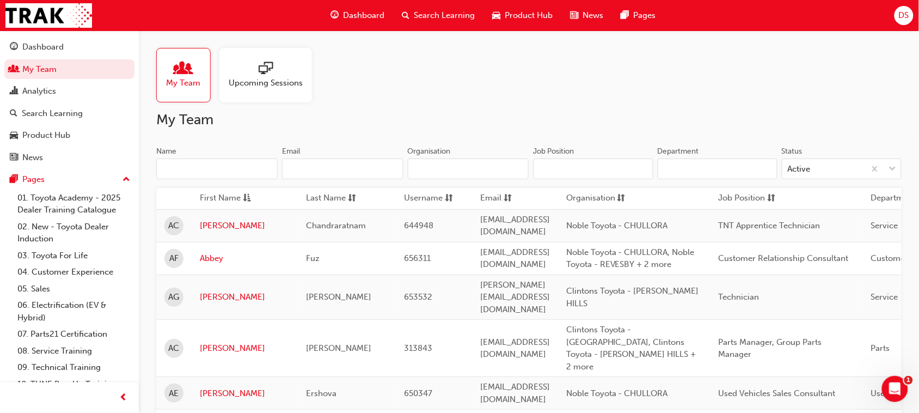
click at [219, 166] on input "Name" at bounding box center [216, 168] width 121 height 21
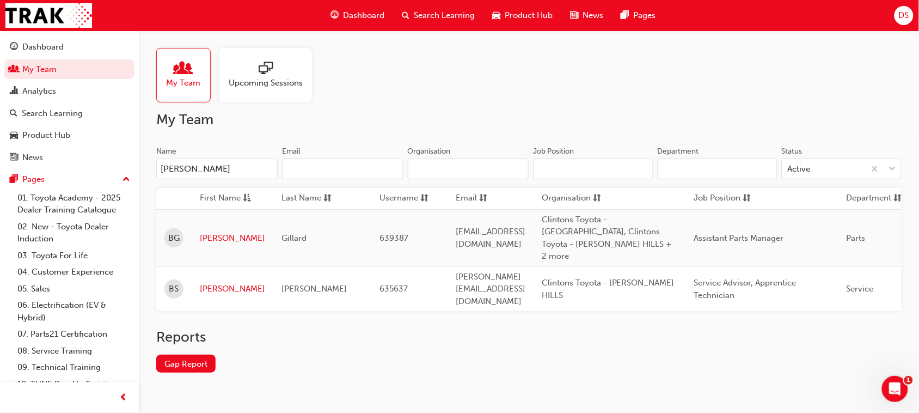
type input "[PERSON_NAME]"
click at [211, 283] on link "[PERSON_NAME]" at bounding box center [232, 289] width 65 height 13
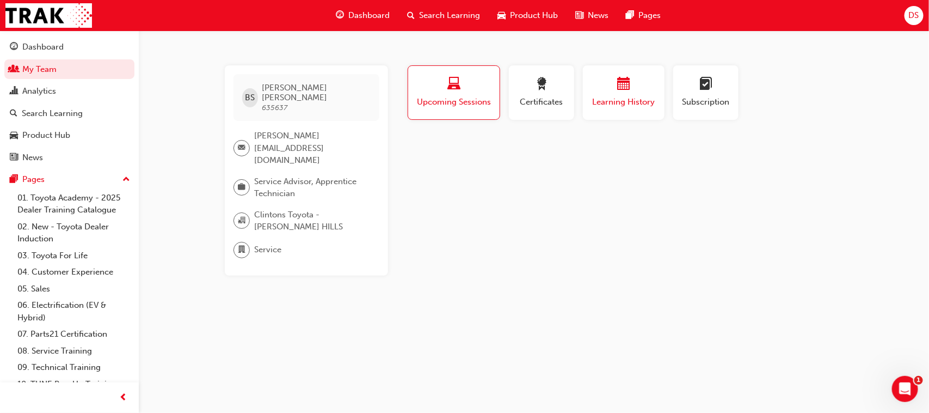
click at [610, 93] on div "button" at bounding box center [623, 85] width 65 height 17
